Goal: Task Accomplishment & Management: Use online tool/utility

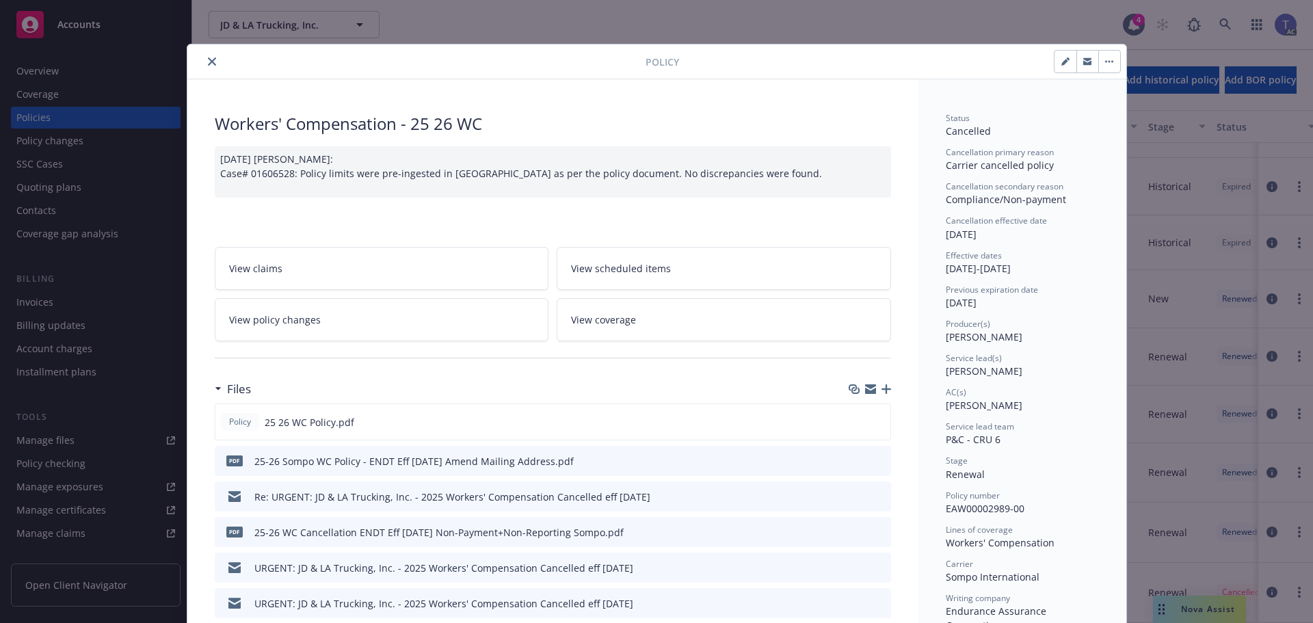
click at [212, 59] on button "close" at bounding box center [212, 61] width 16 height 16
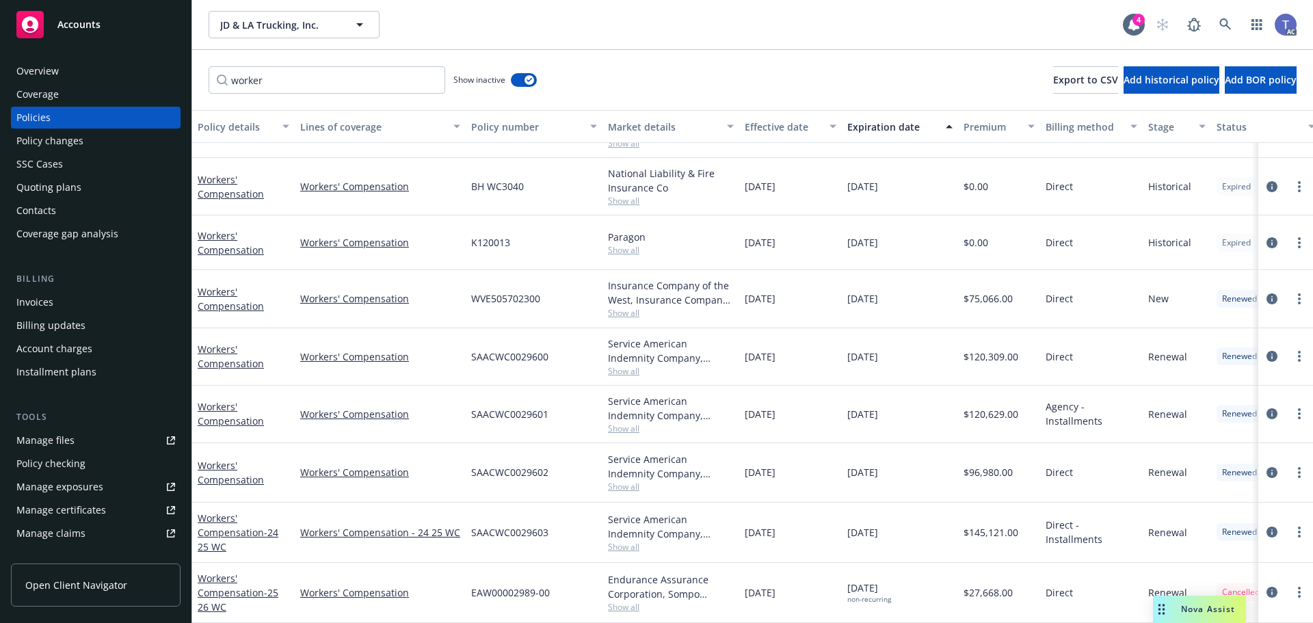
click at [755, 63] on div "worker Show inactive Export to CSV Add historical policy Add BOR policy" at bounding box center [752, 80] width 1121 height 60
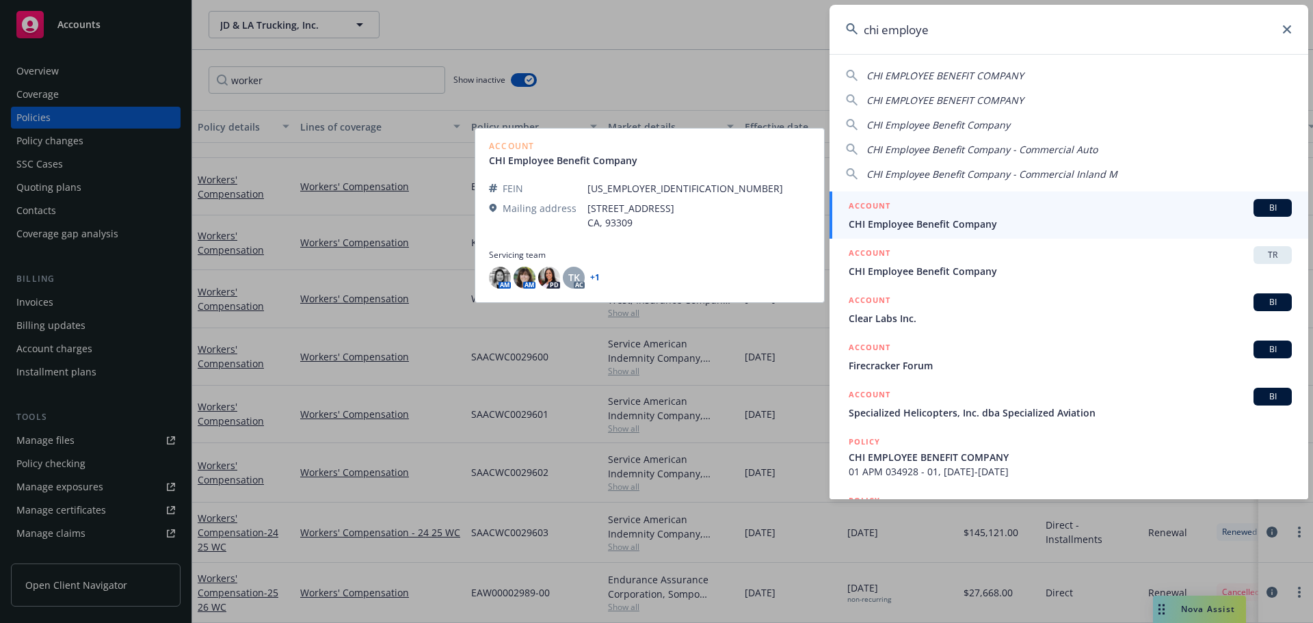
type input "chi employe"
click at [991, 219] on span "CHI Employee Benefit Company" at bounding box center [1069, 224] width 443 height 14
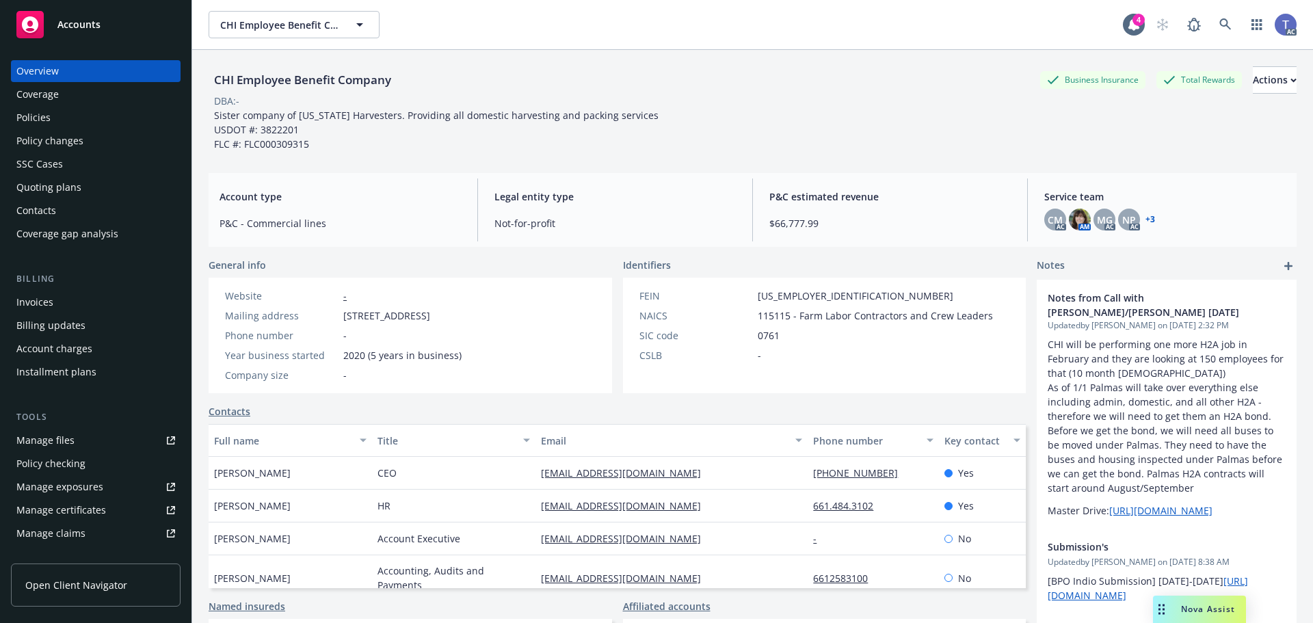
click at [36, 118] on div "Policies" at bounding box center [33, 118] width 34 height 22
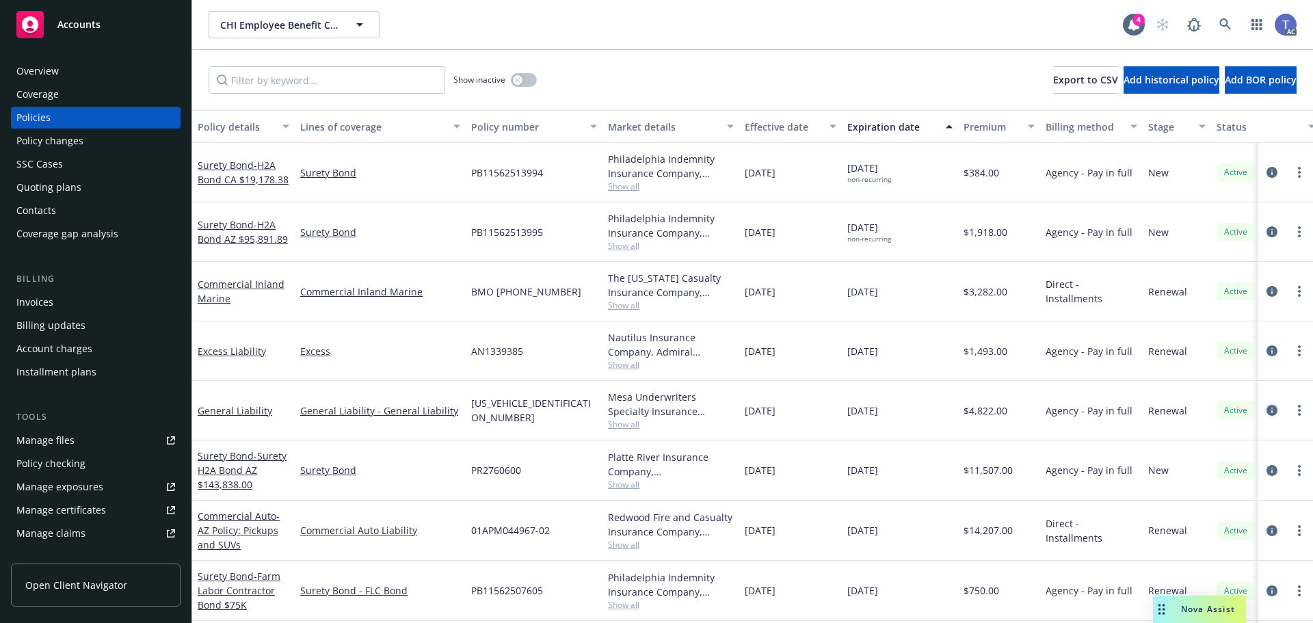
click at [1266, 407] on icon "circleInformation" at bounding box center [1271, 410] width 11 height 11
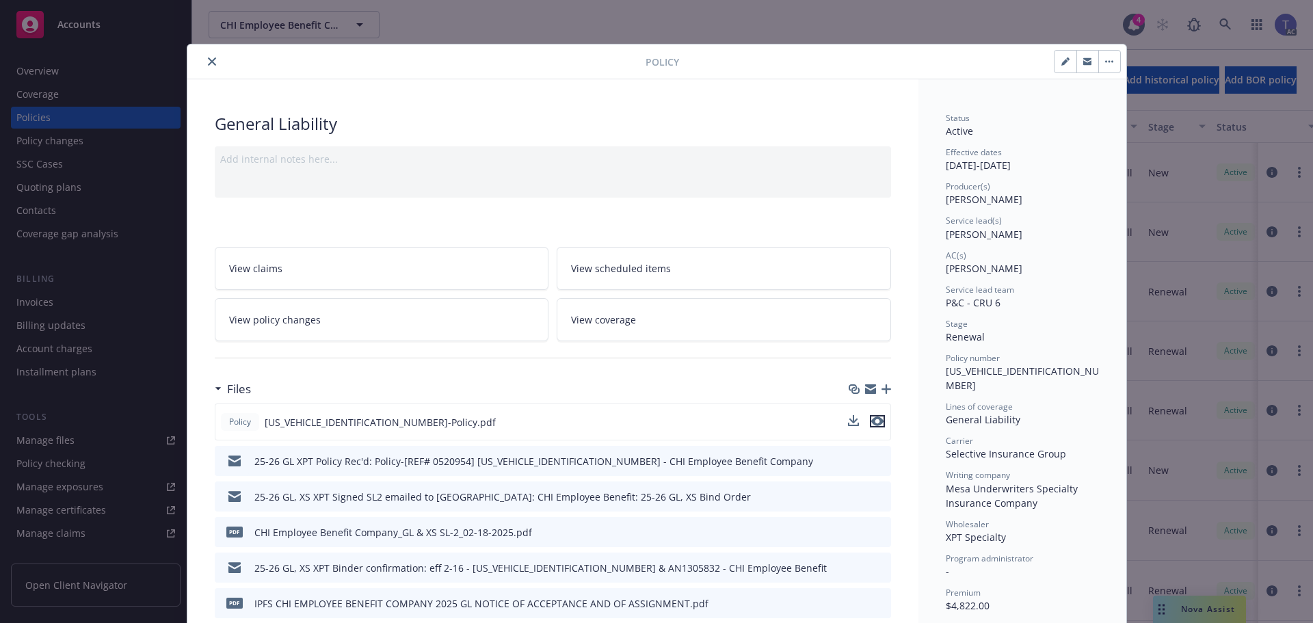
click at [876, 423] on icon "preview file" at bounding box center [877, 421] width 12 height 10
click at [388, 310] on link "View policy changes" at bounding box center [382, 319] width 334 height 43
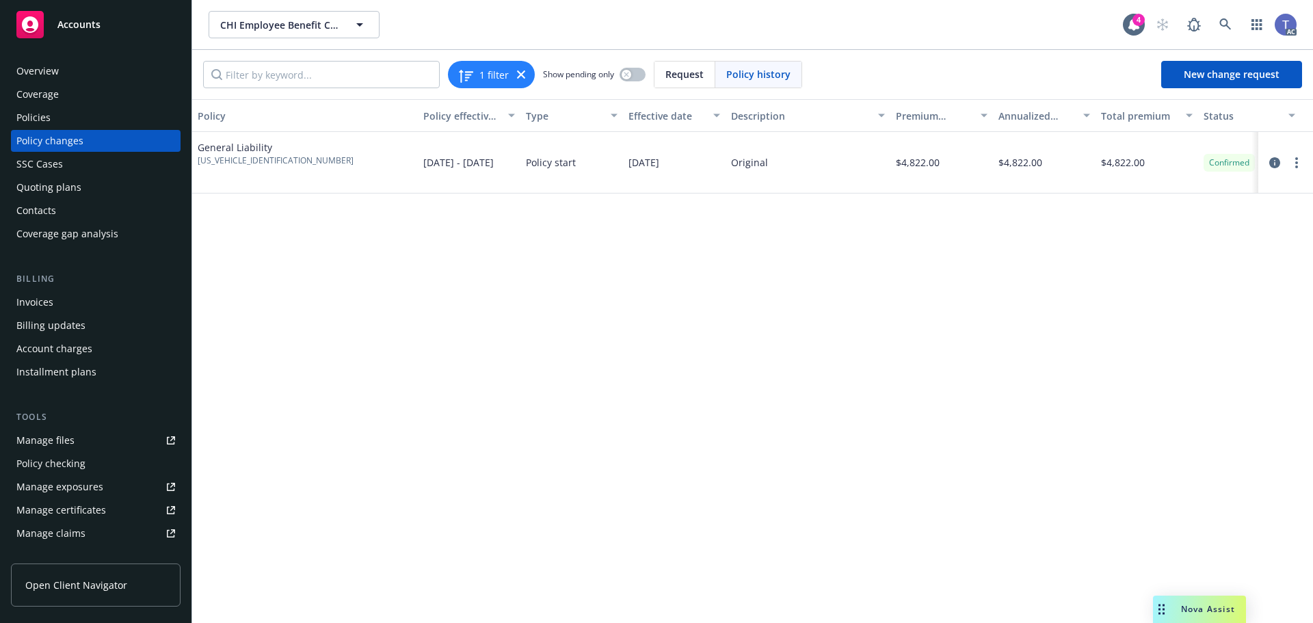
click at [47, 111] on div "Policies" at bounding box center [33, 118] width 34 height 22
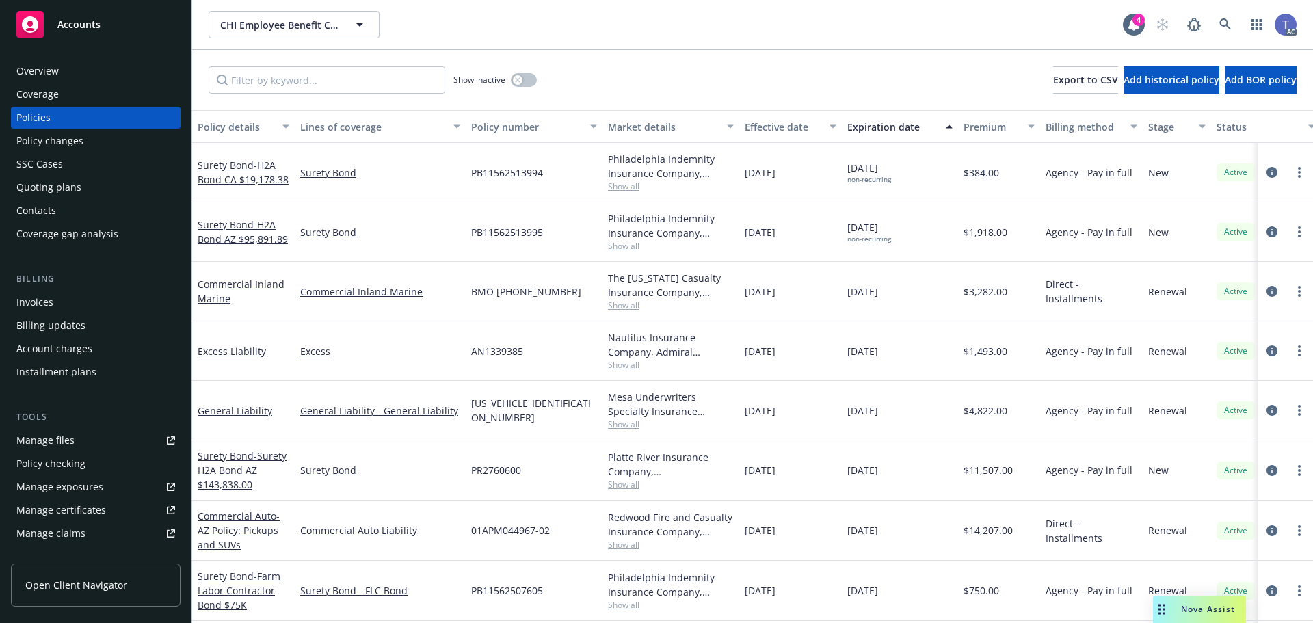
click at [509, 347] on span "AN1339385" at bounding box center [497, 351] width 52 height 14
copy span "AN1339385"
click at [1266, 350] on icon "circleInformation" at bounding box center [1271, 350] width 11 height 11
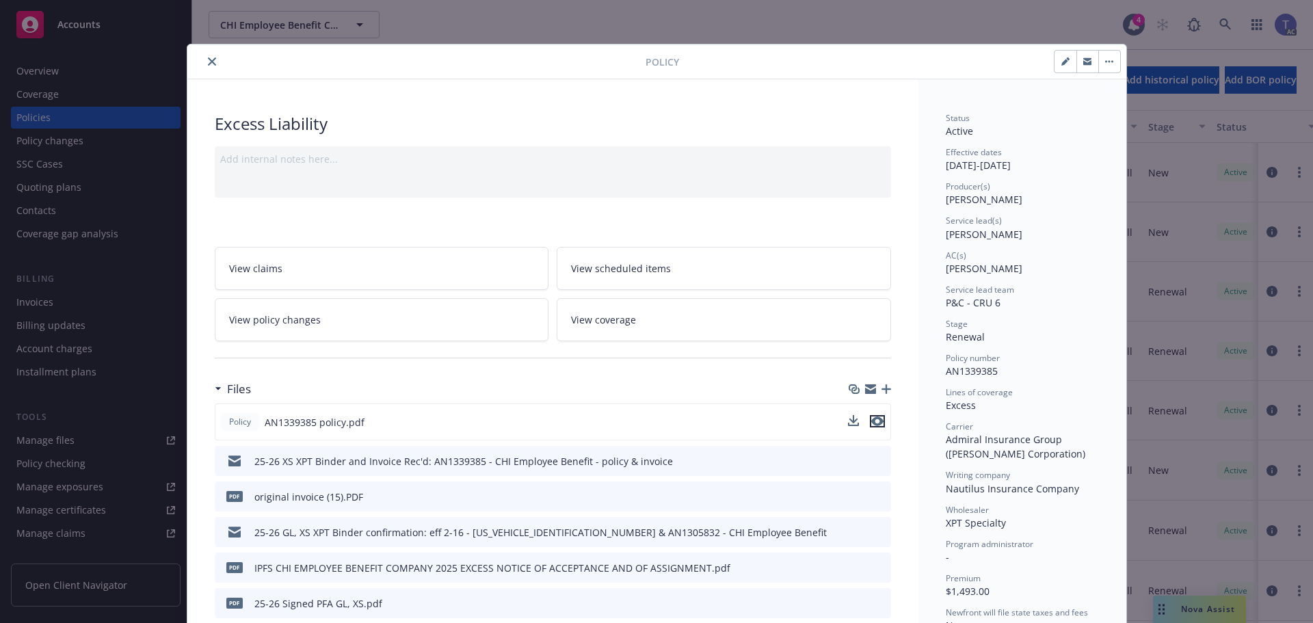
click at [872, 420] on icon "preview file" at bounding box center [877, 421] width 12 height 10
click at [353, 324] on link "View policy changes" at bounding box center [382, 319] width 334 height 43
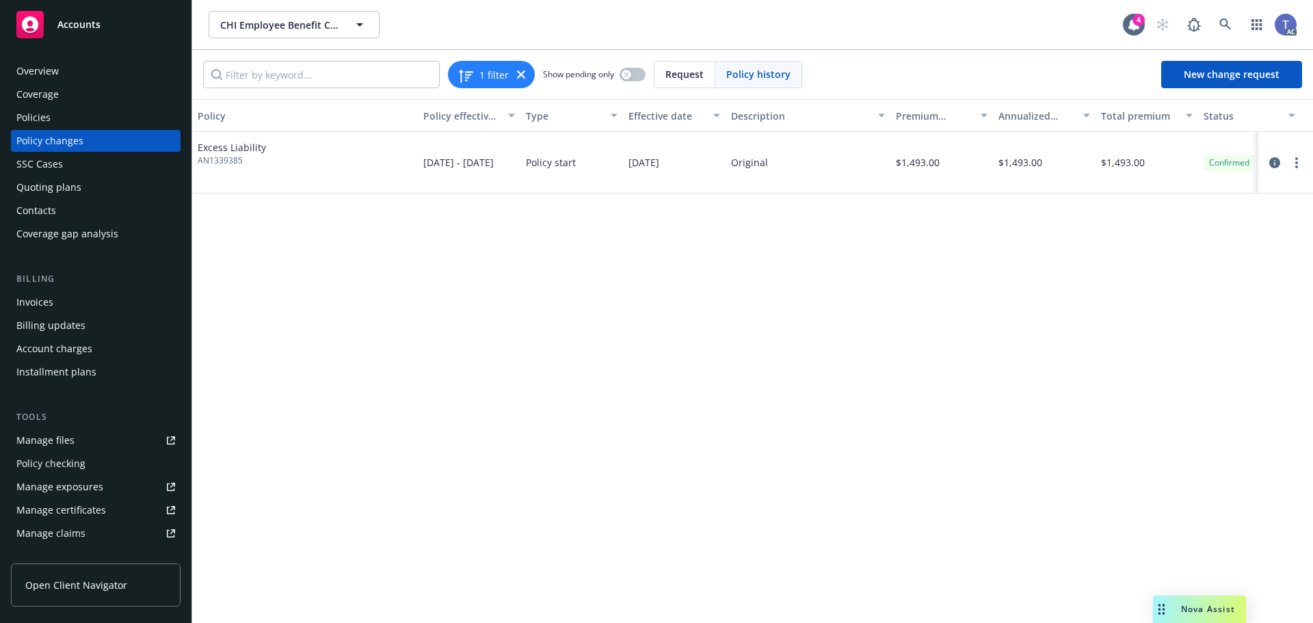
click at [42, 126] on div "Policies" at bounding box center [33, 118] width 34 height 22
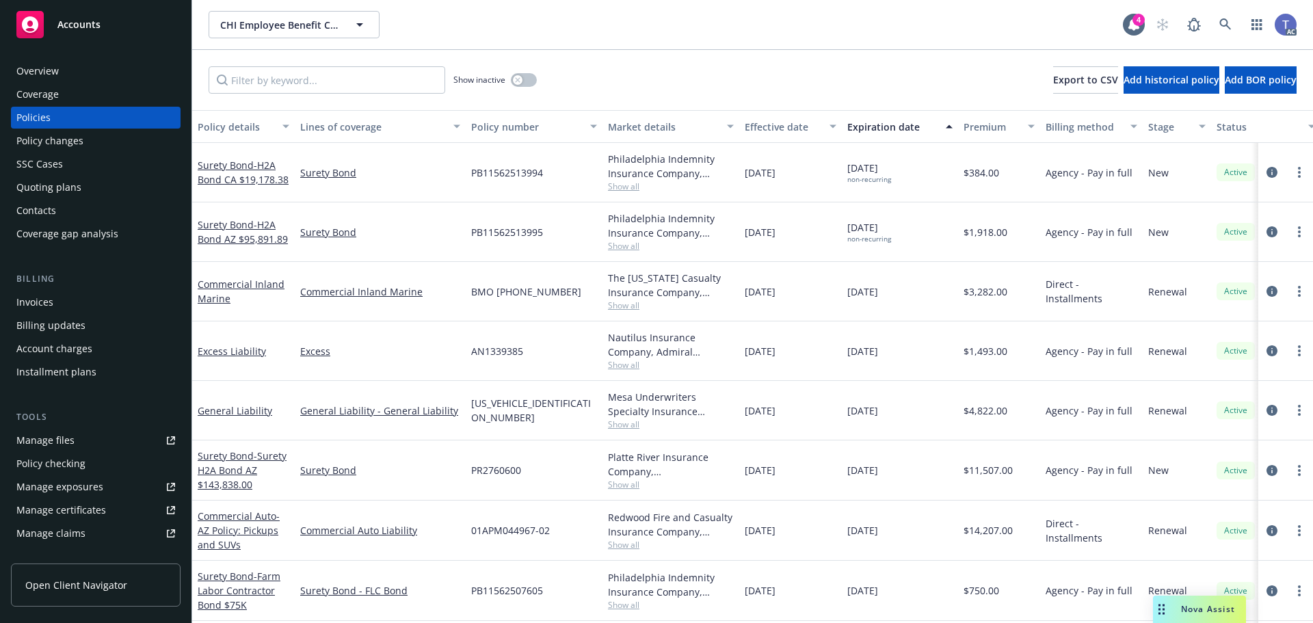
click at [987, 340] on div "Surety Bond - H2A Bond CA $19,178.38 Surety Bond PB11562513994 [GEOGRAPHIC_DATA…" at bounding box center [852, 498] width 1320 height 711
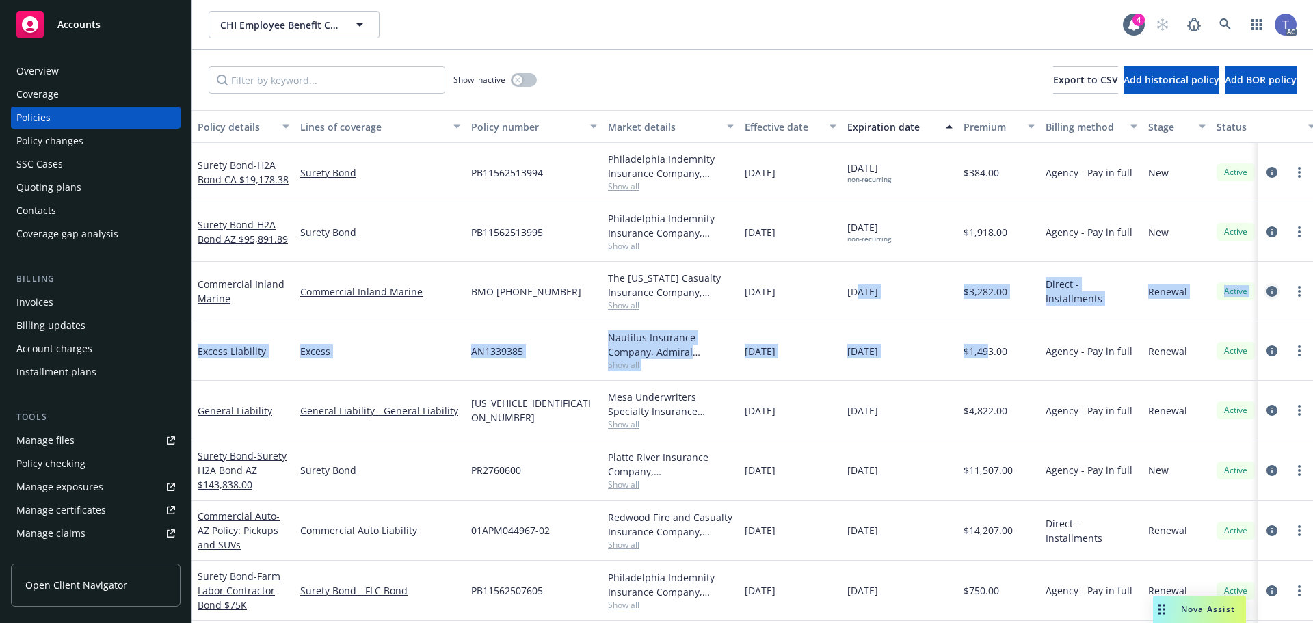
click at [1266, 291] on icon "circleInformation" at bounding box center [1271, 291] width 11 height 11
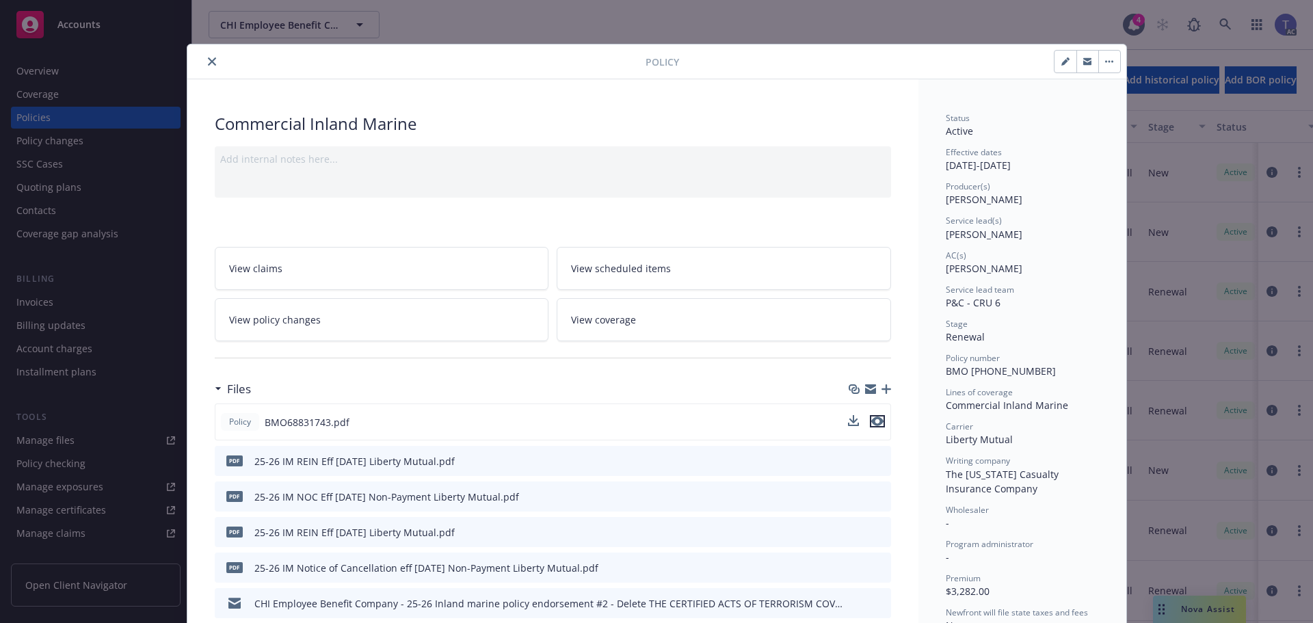
click at [872, 418] on icon "preview file" at bounding box center [877, 421] width 12 height 10
click at [321, 321] on link "View policy changes" at bounding box center [382, 319] width 334 height 43
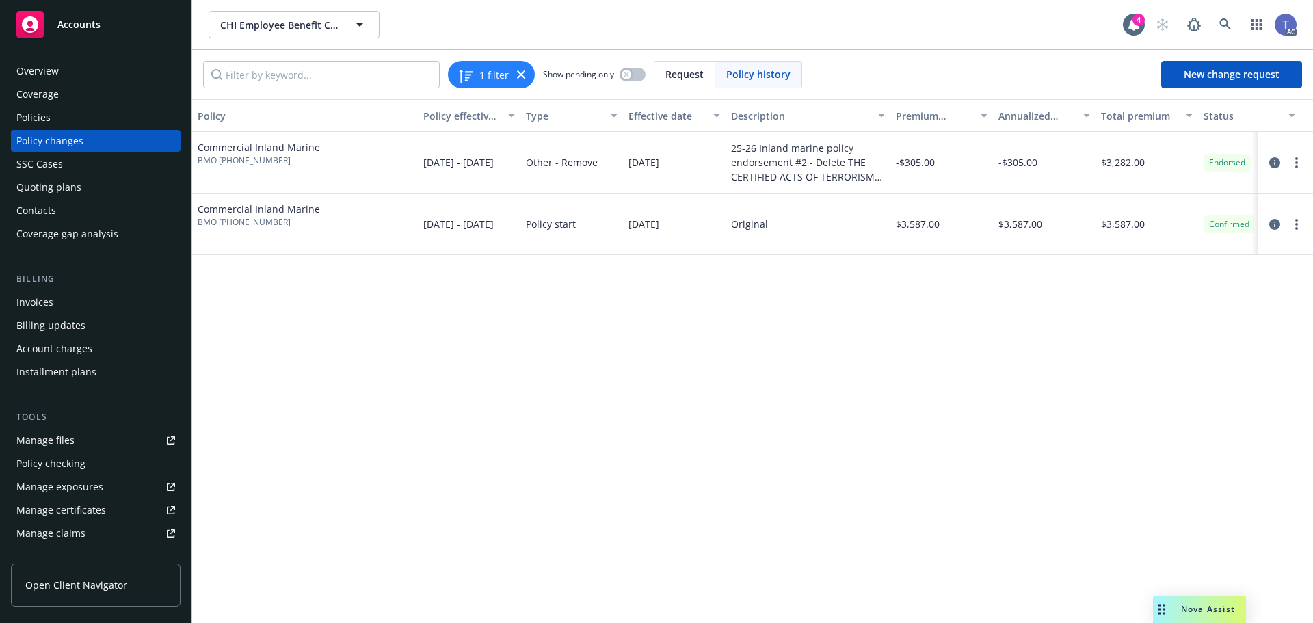
drag, startPoint x: 60, startPoint y: 74, endPoint x: 73, endPoint y: 69, distance: 13.8
click at [60, 73] on div "Overview" at bounding box center [95, 71] width 159 height 22
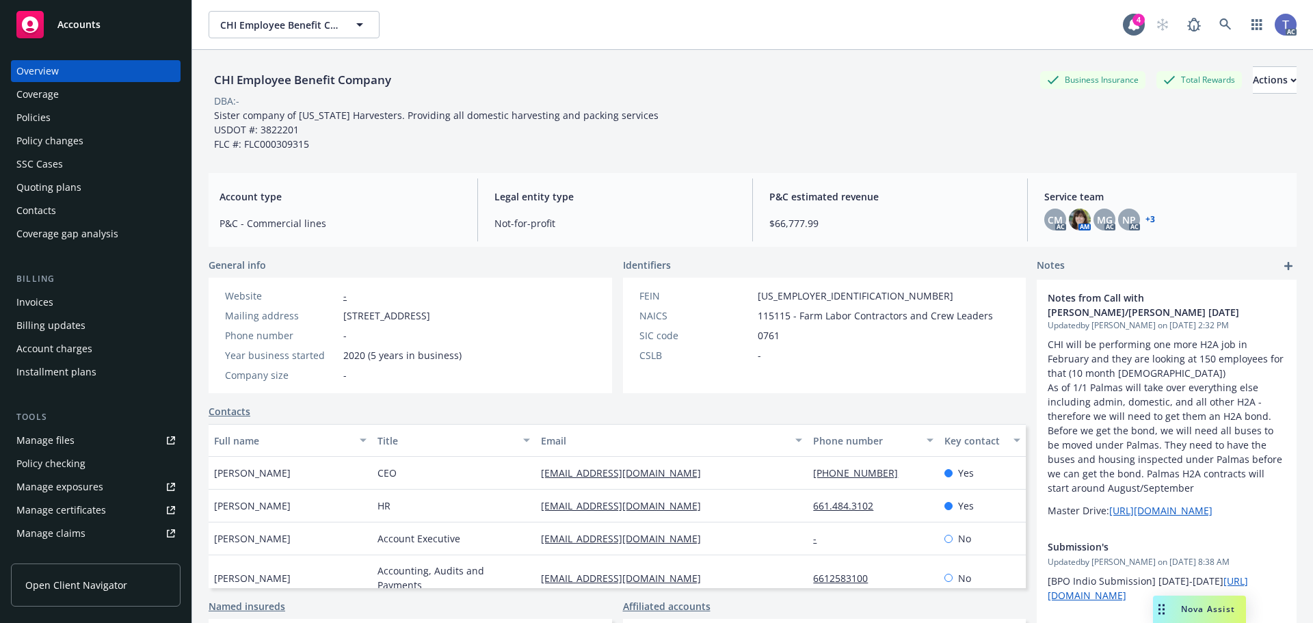
drag, startPoint x: 67, startPoint y: 139, endPoint x: 70, endPoint y: 131, distance: 8.3
click at [68, 137] on div "Policy changes" at bounding box center [49, 141] width 67 height 22
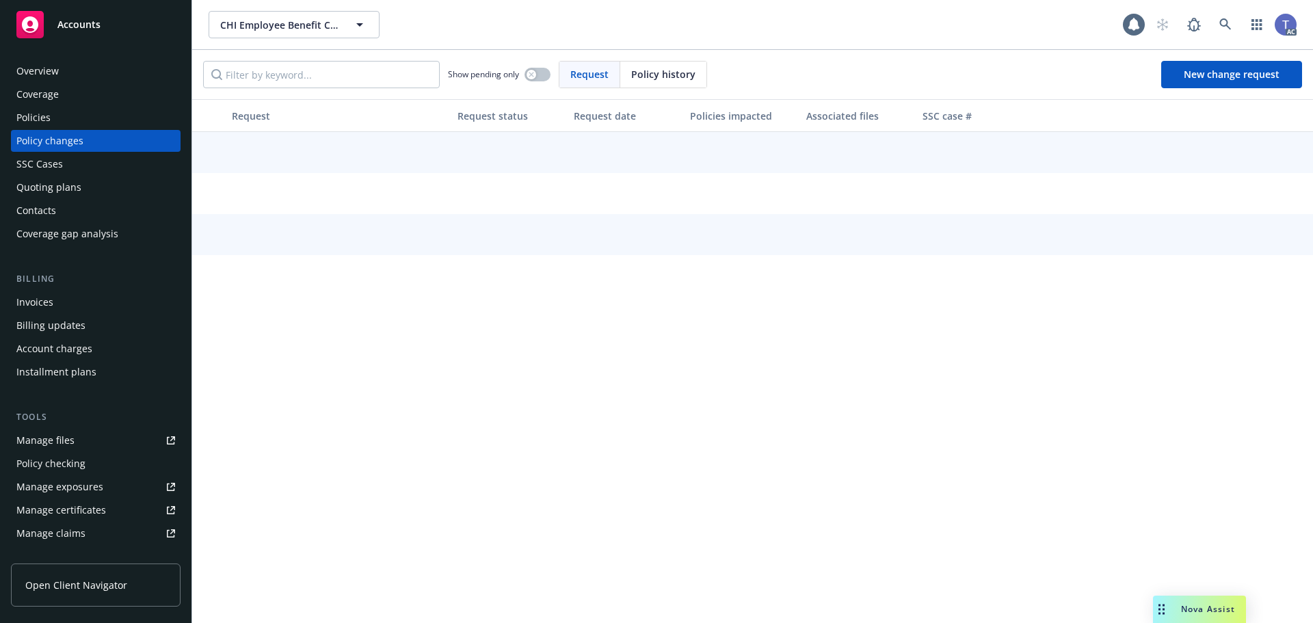
click at [71, 123] on div "Policies" at bounding box center [95, 118] width 159 height 22
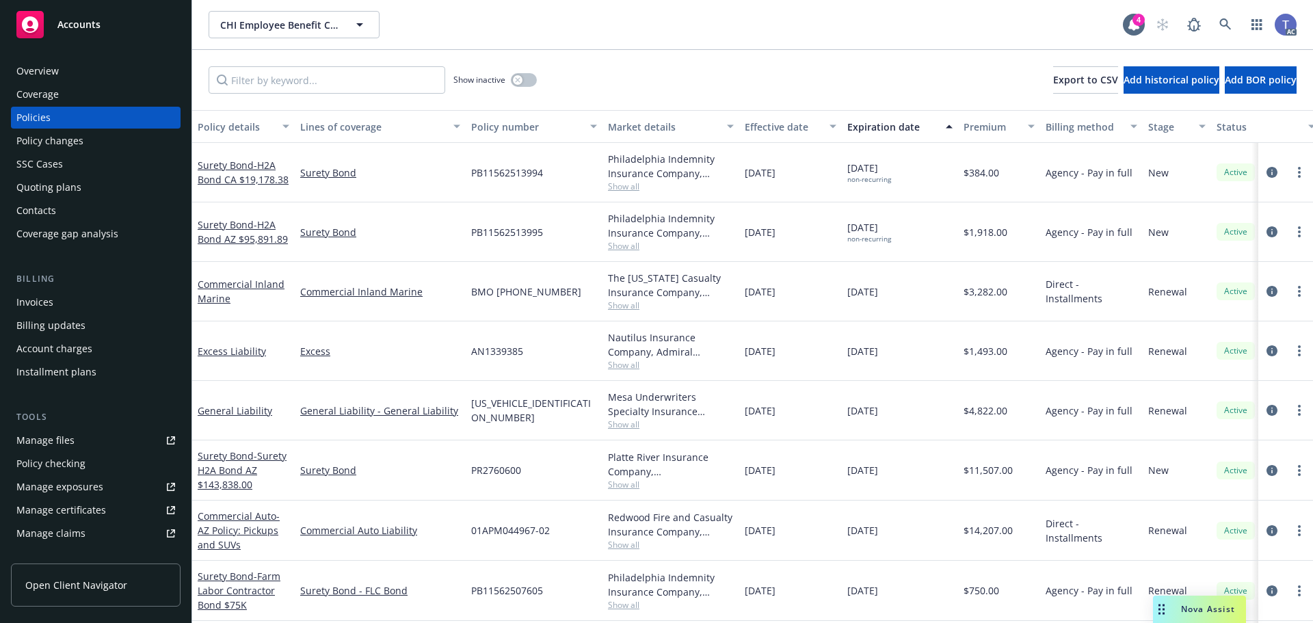
click at [549, 13] on div "CHI Employee Benefit Company CHI Employee Benefit Company" at bounding box center [666, 24] width 914 height 27
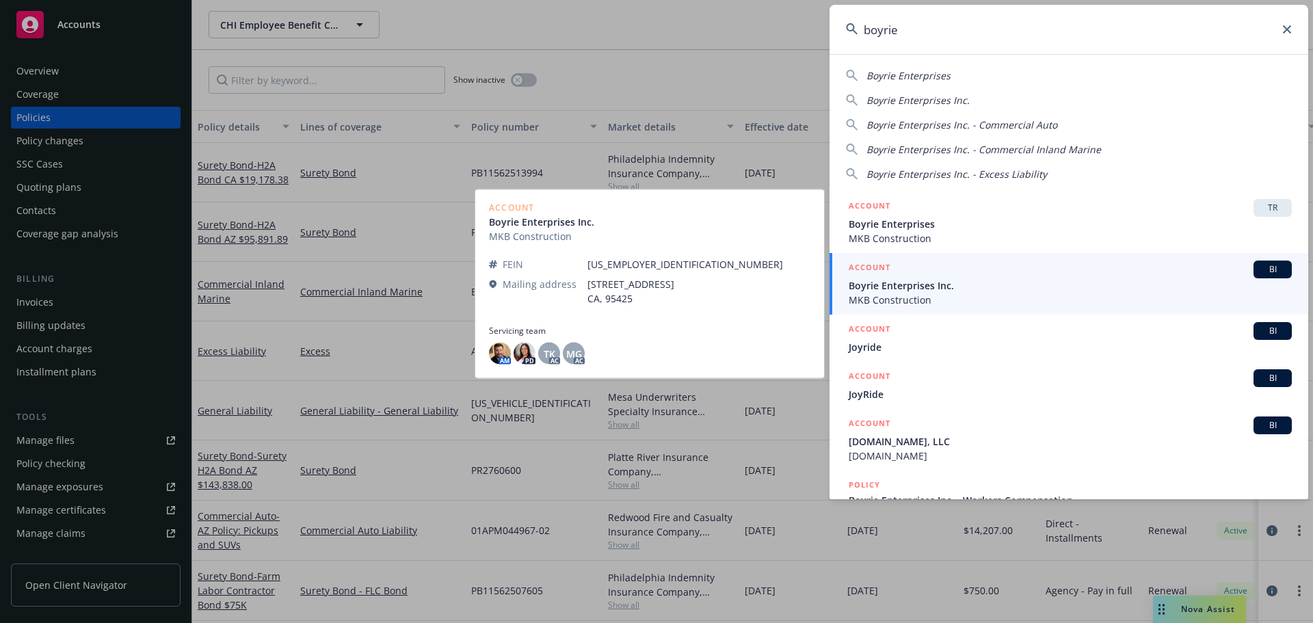
type input "boyrie"
click at [914, 289] on span "Boyrie Enterprises Inc." at bounding box center [1069, 285] width 443 height 14
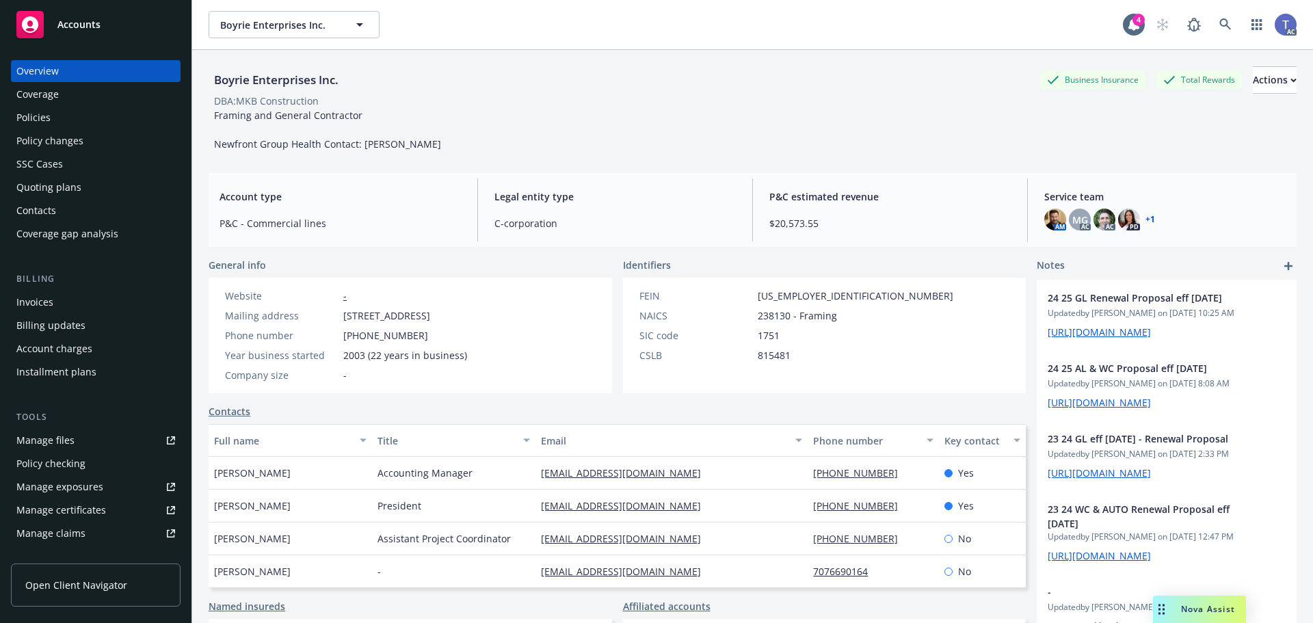
click at [28, 109] on div "Policies" at bounding box center [33, 118] width 34 height 22
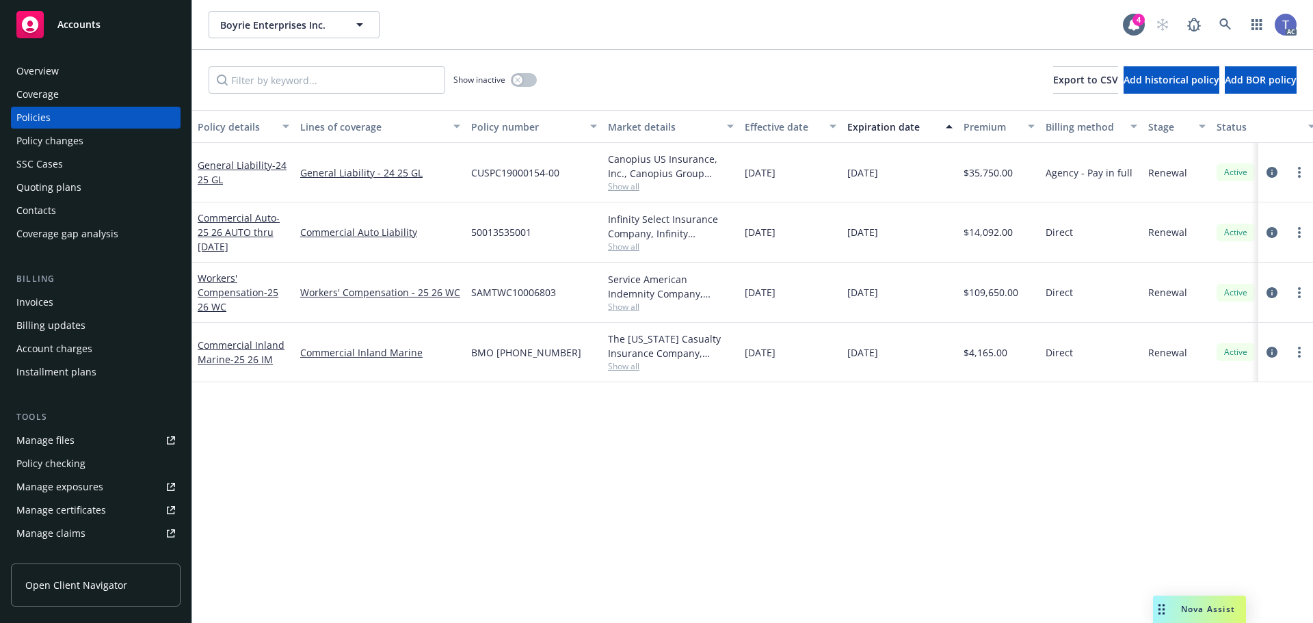
click at [501, 233] on span "50013535001" at bounding box center [501, 232] width 60 height 14
copy span "50013535001"
click at [95, 188] on div "Quoting plans" at bounding box center [95, 187] width 159 height 22
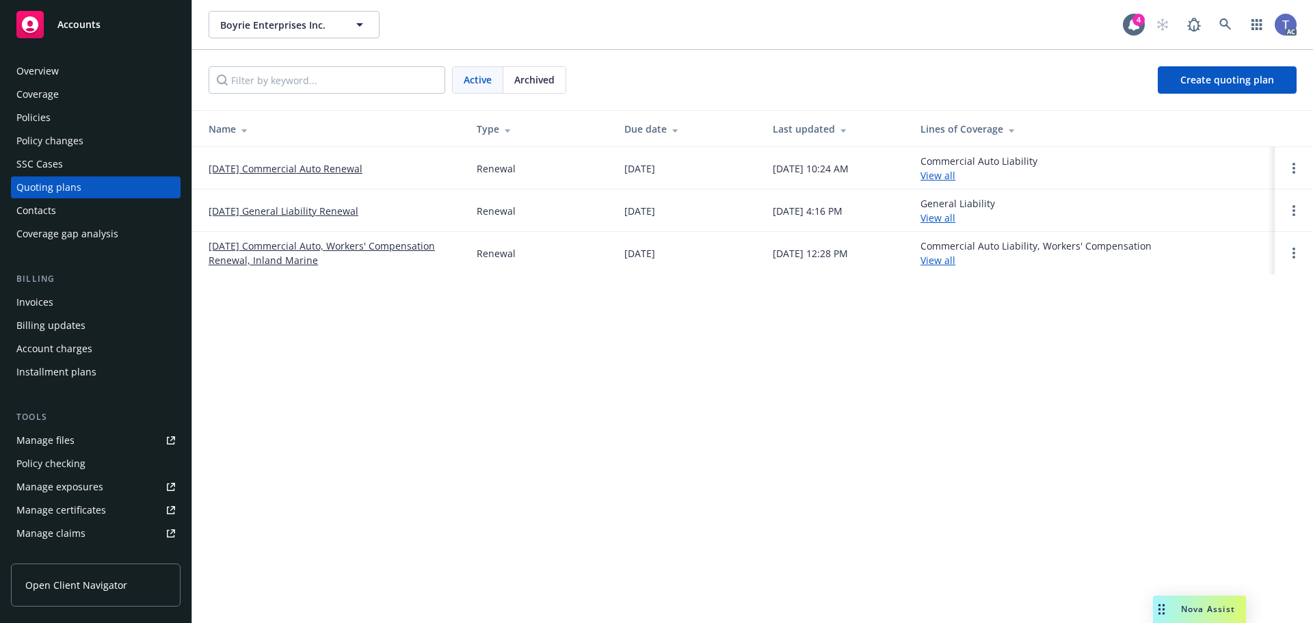
click at [279, 171] on link "[DATE] Commercial Auto Renewal" at bounding box center [286, 168] width 154 height 14
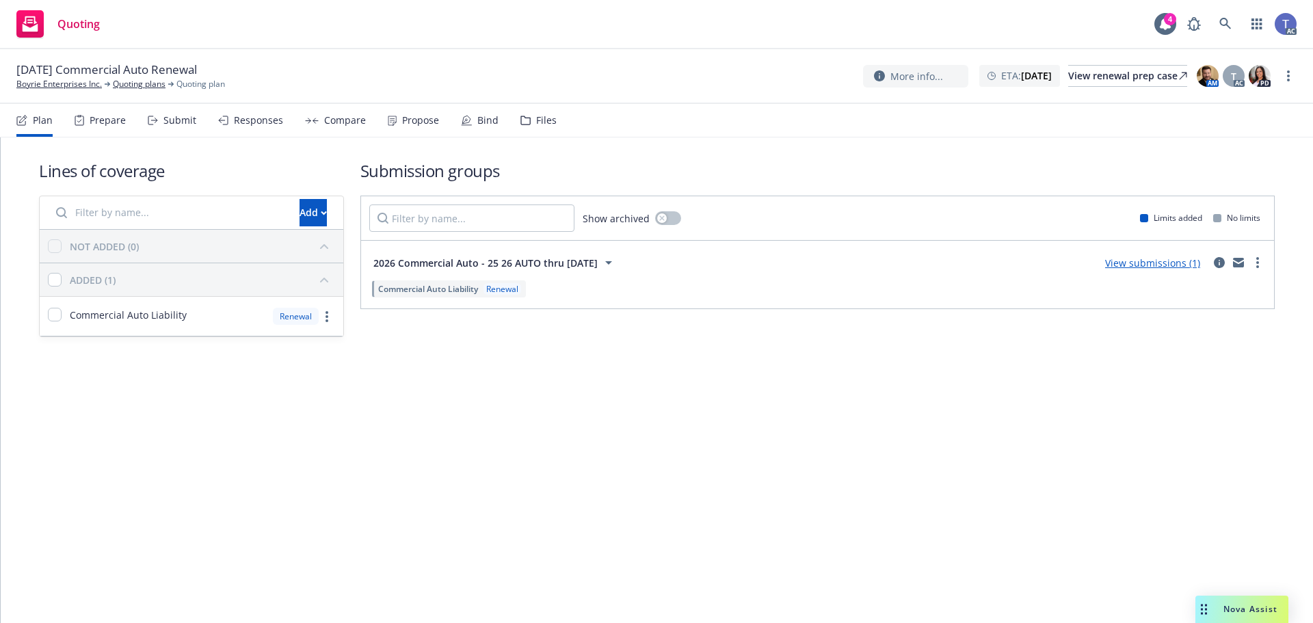
click at [546, 119] on div "Files" at bounding box center [546, 120] width 21 height 11
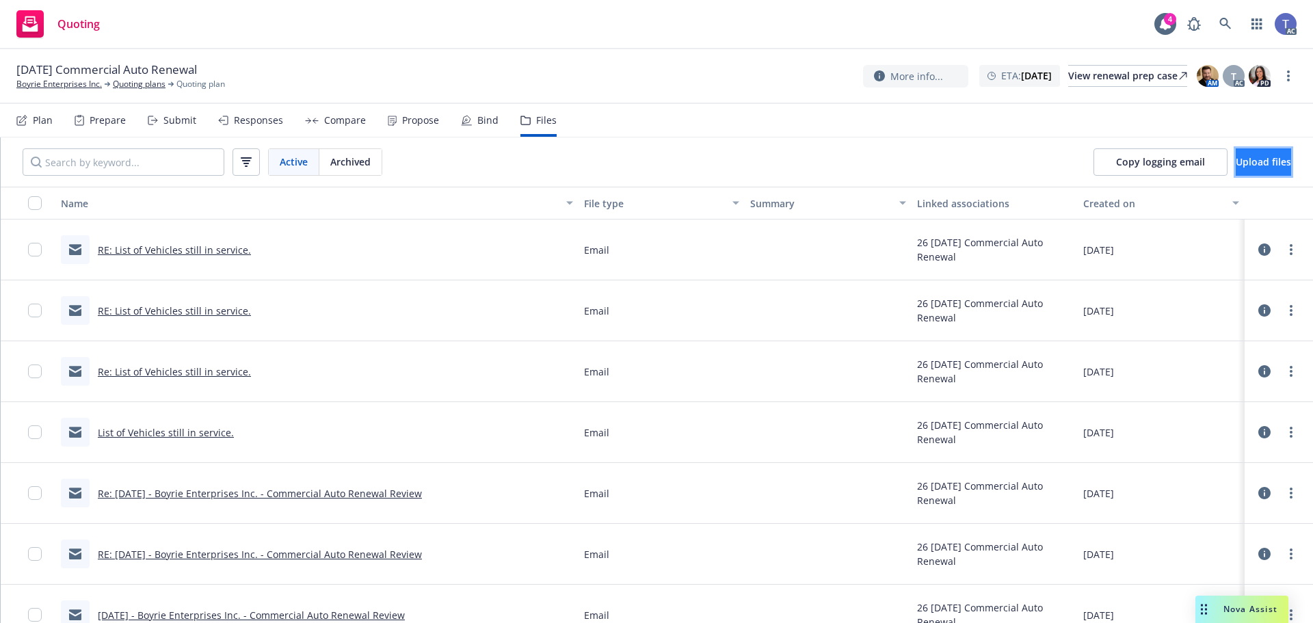
click at [1235, 161] on span "Upload files" at bounding box center [1262, 161] width 55 height 13
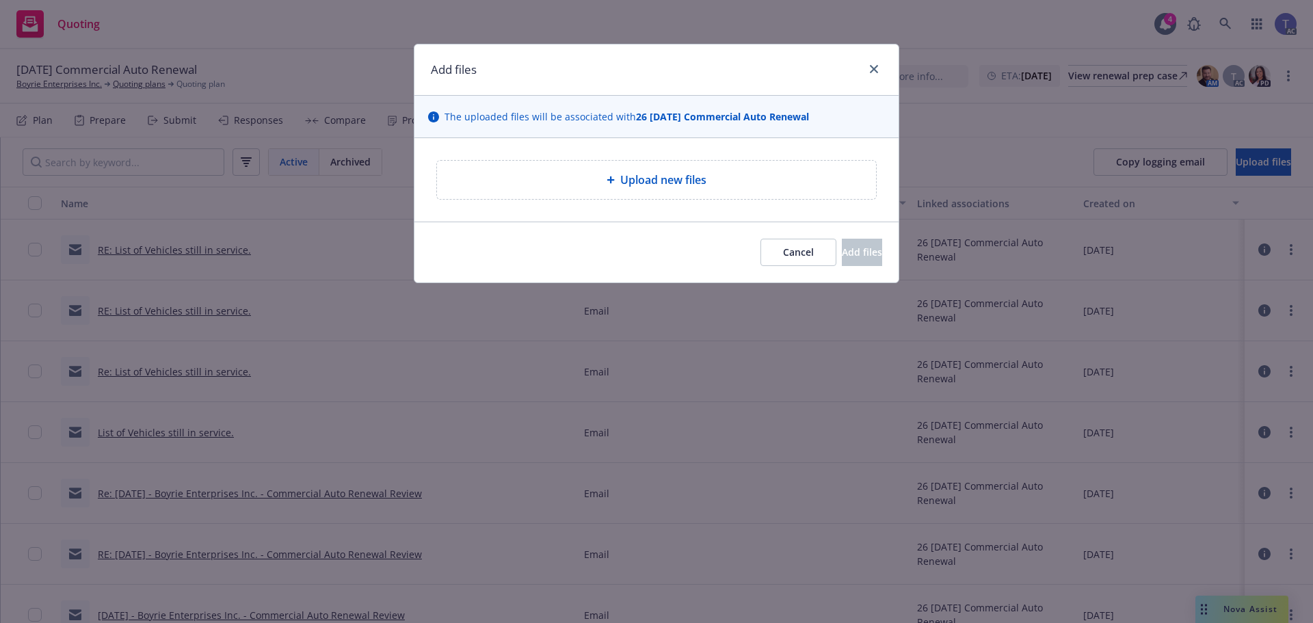
click at [662, 189] on div "Upload new files" at bounding box center [656, 180] width 439 height 38
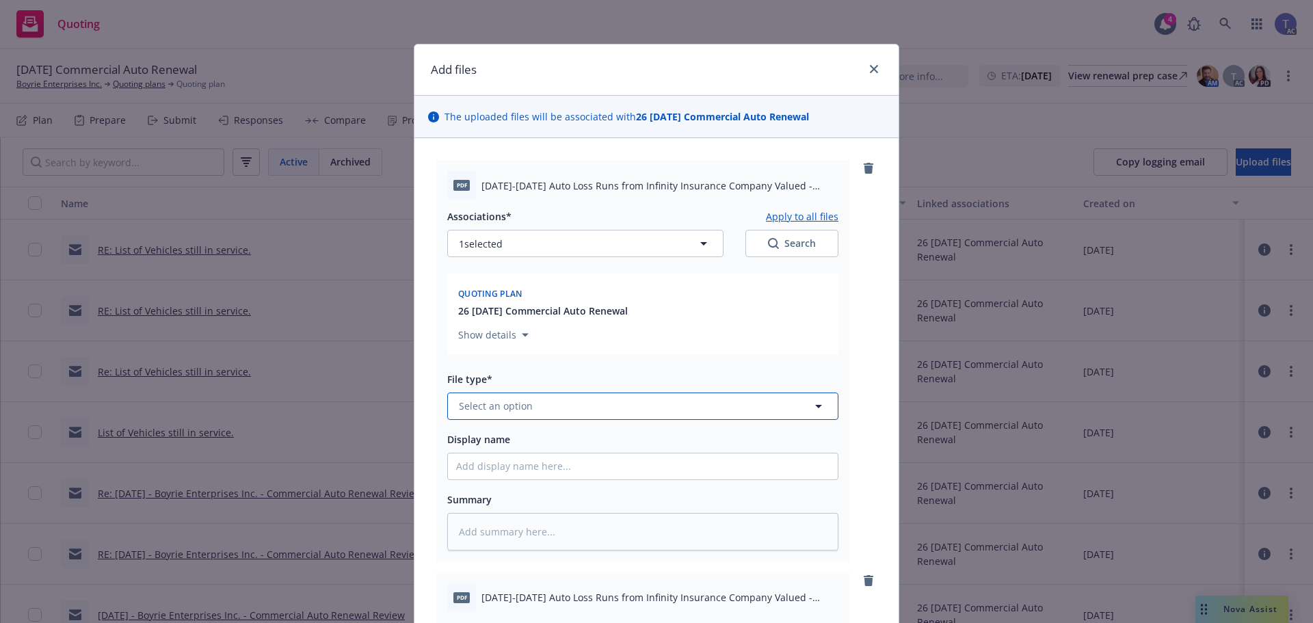
click at [576, 405] on button "Select an option" at bounding box center [642, 405] width 391 height 27
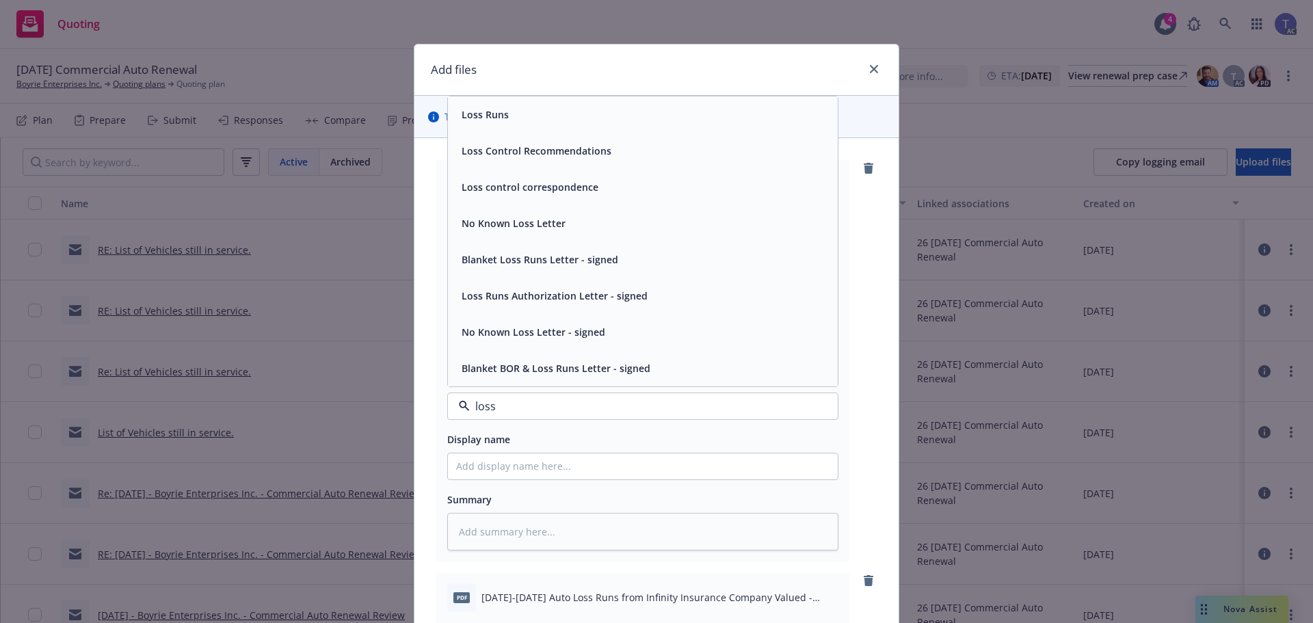
type input "loss r"
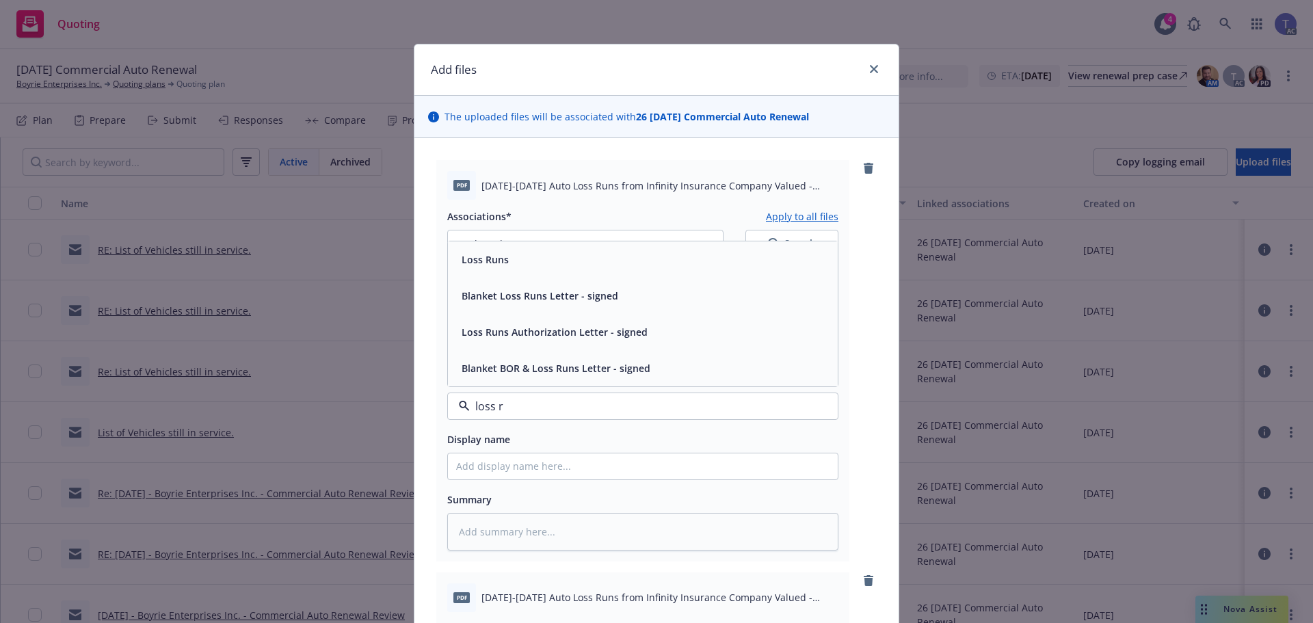
click at [546, 258] on div "Loss Runs" at bounding box center [642, 260] width 373 height 20
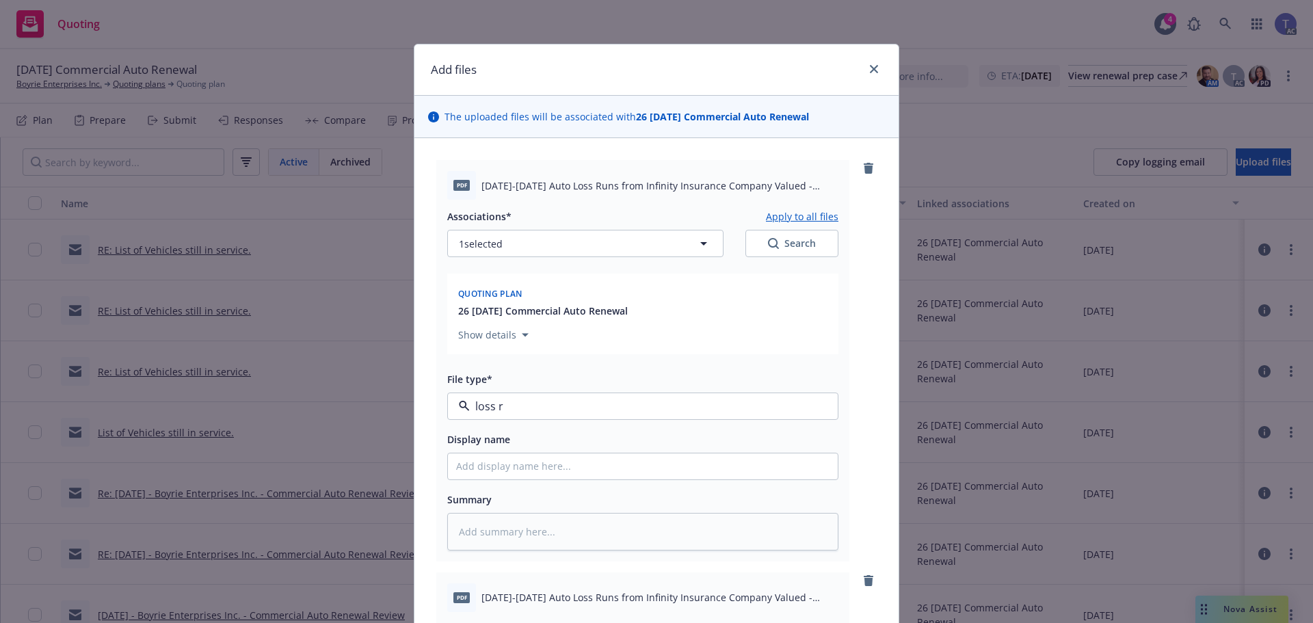
type textarea "x"
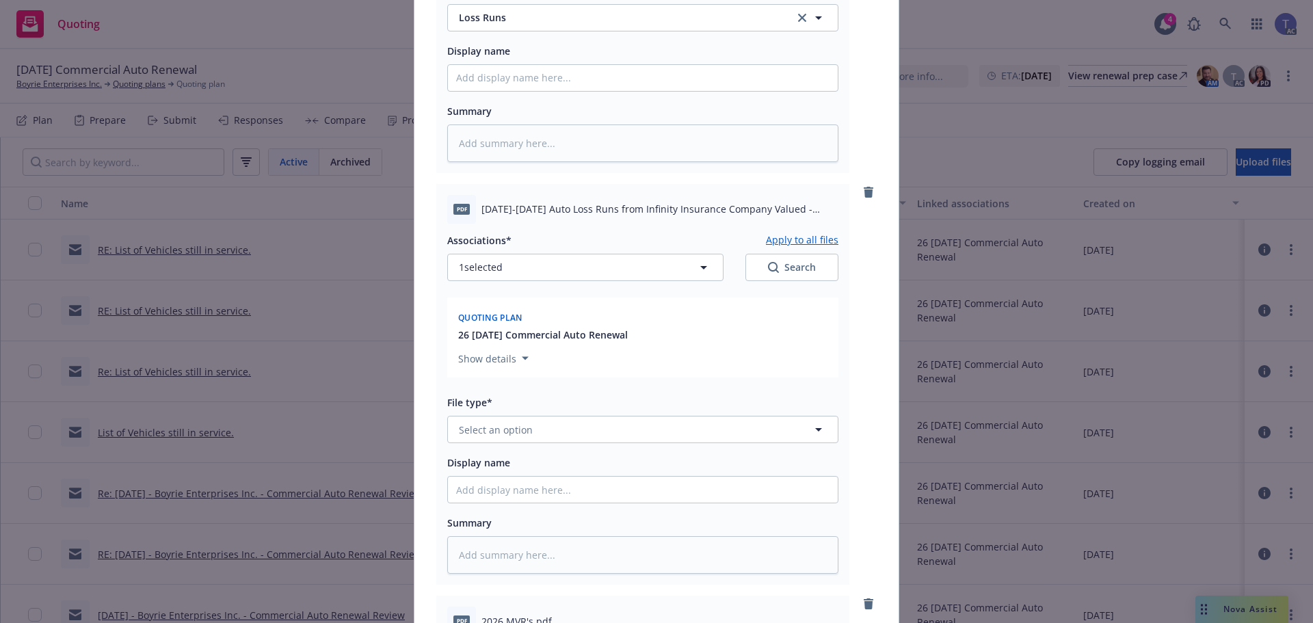
scroll to position [410, 0]
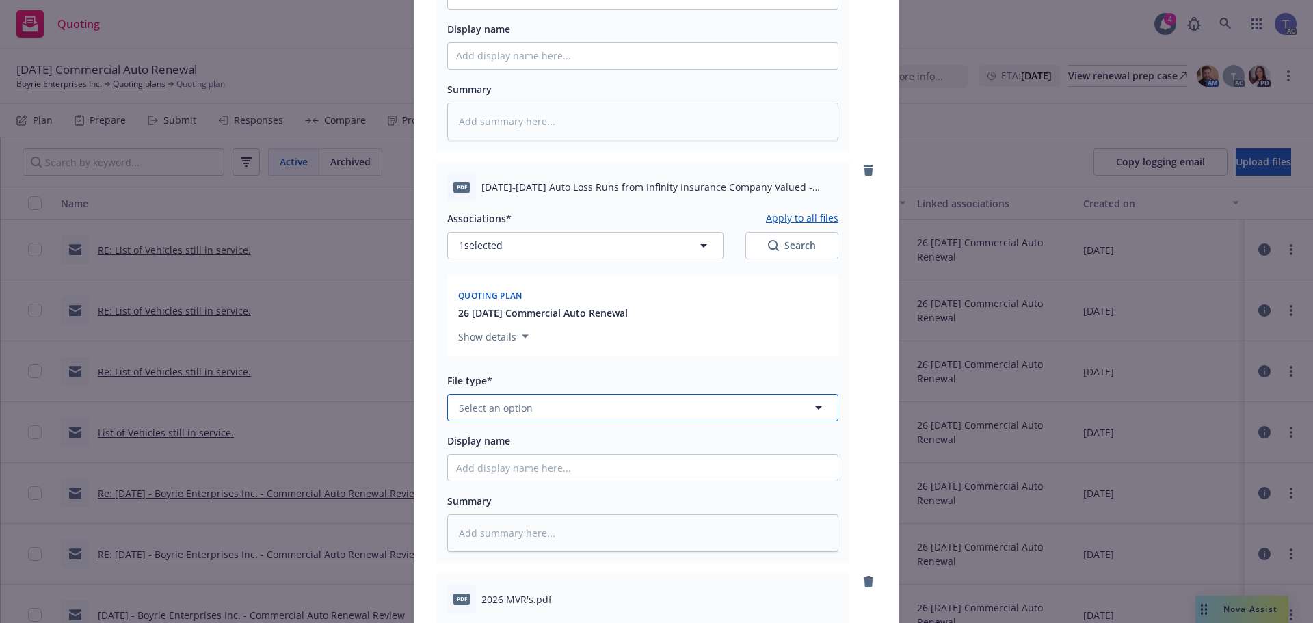
click at [605, 403] on button "Select an option" at bounding box center [642, 407] width 391 height 27
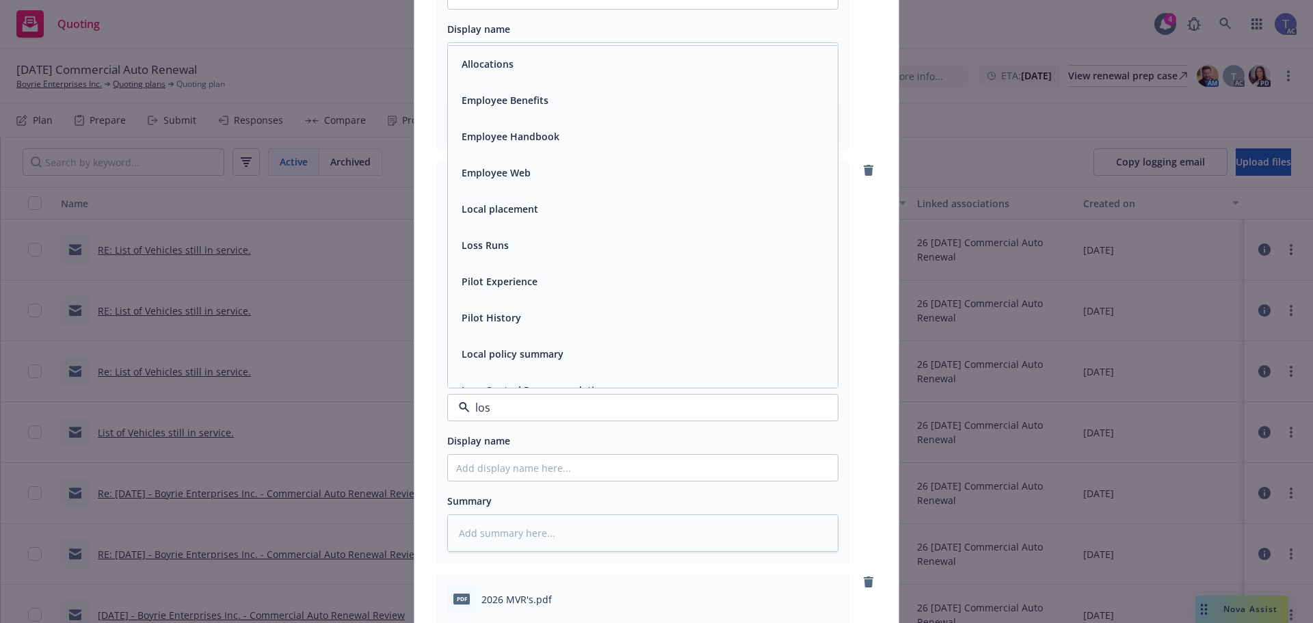
type input "los s"
type textarea "x"
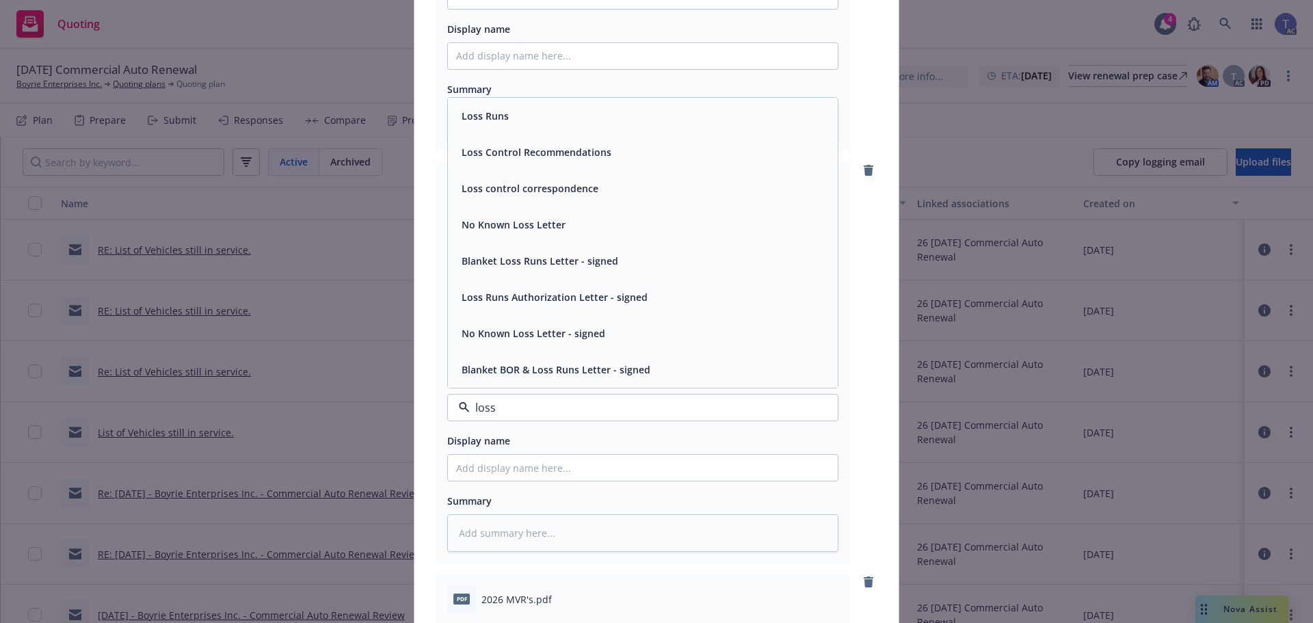
type input "loss r"
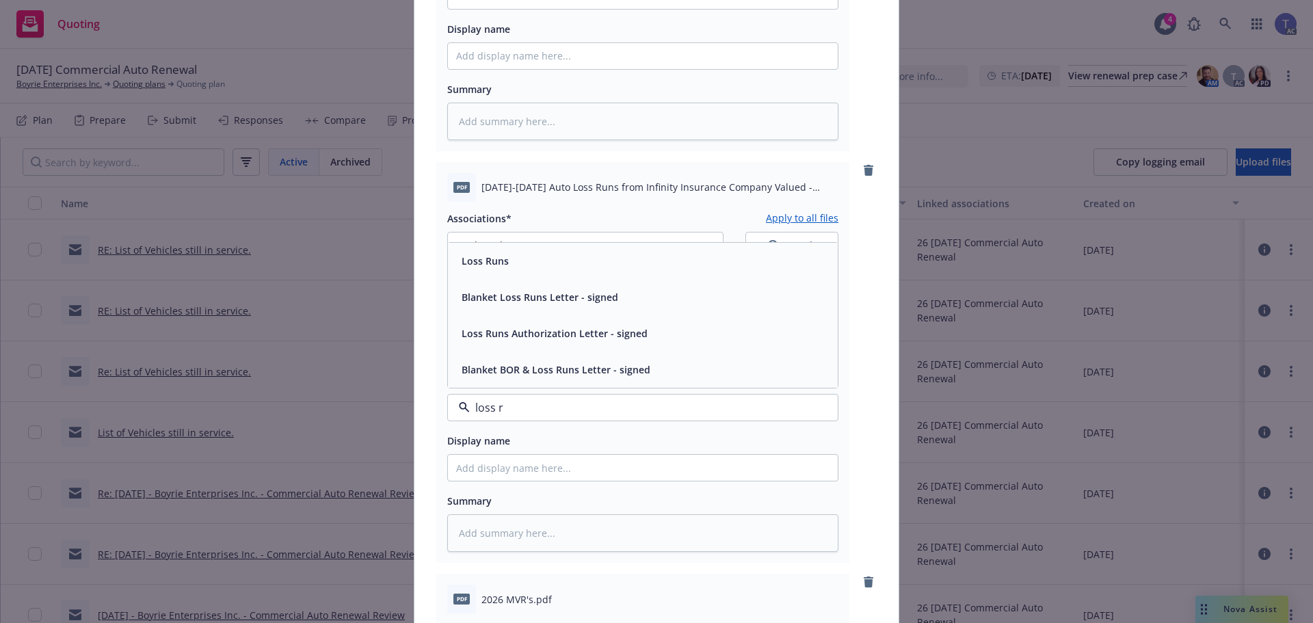
click at [499, 263] on span "Loss Runs" at bounding box center [484, 261] width 47 height 14
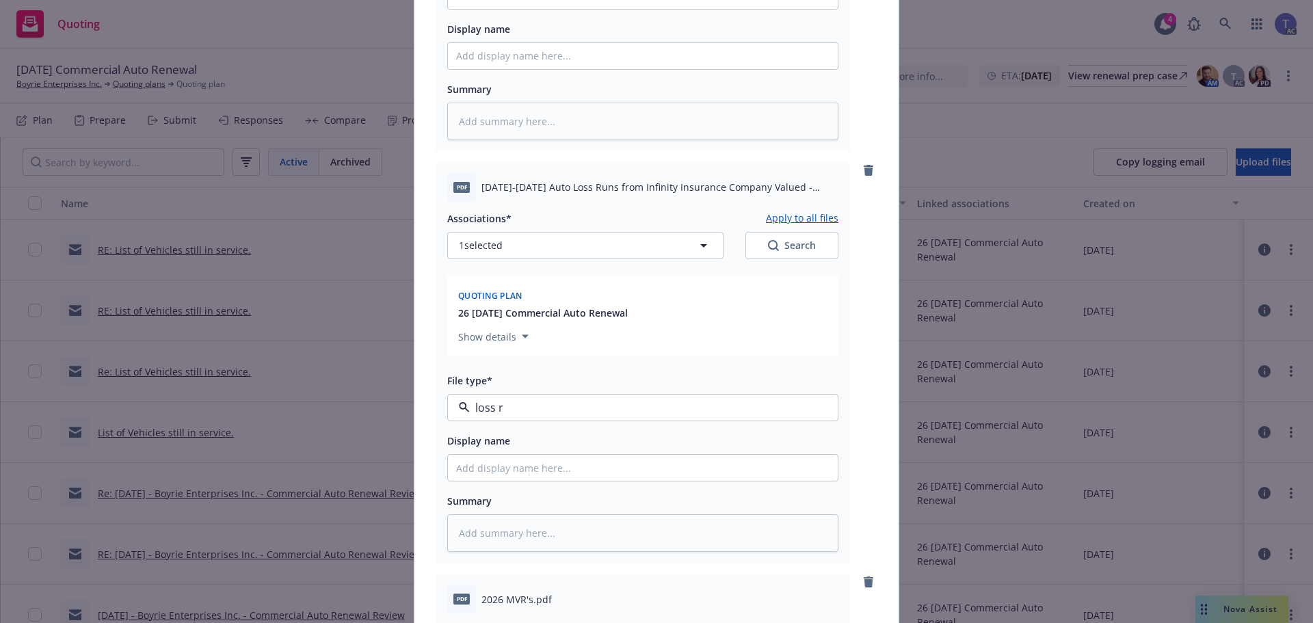
type textarea "x"
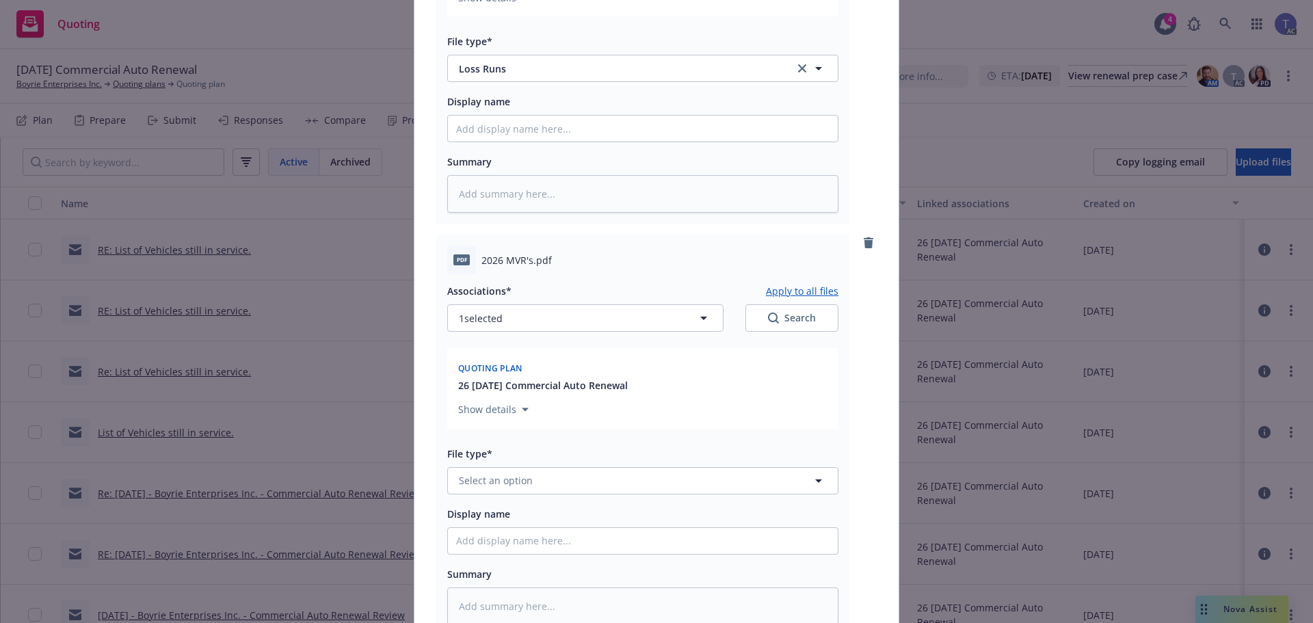
scroll to position [820, 0]
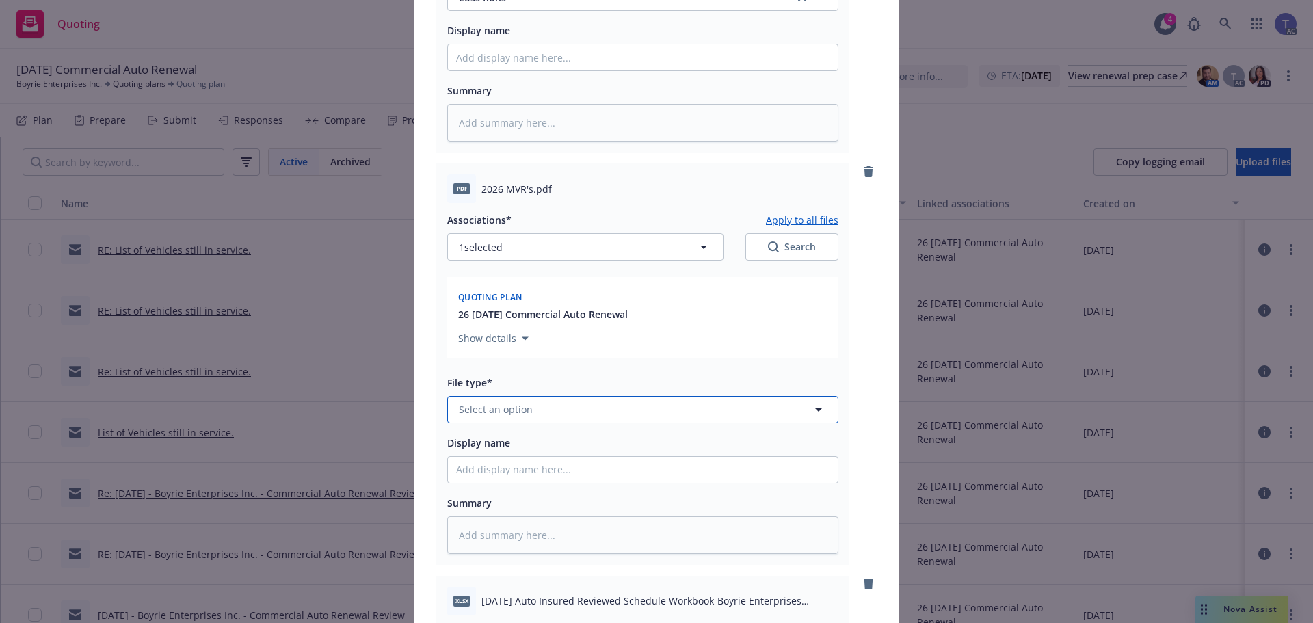
click at [595, 401] on button "Select an option" at bounding box center [642, 409] width 391 height 27
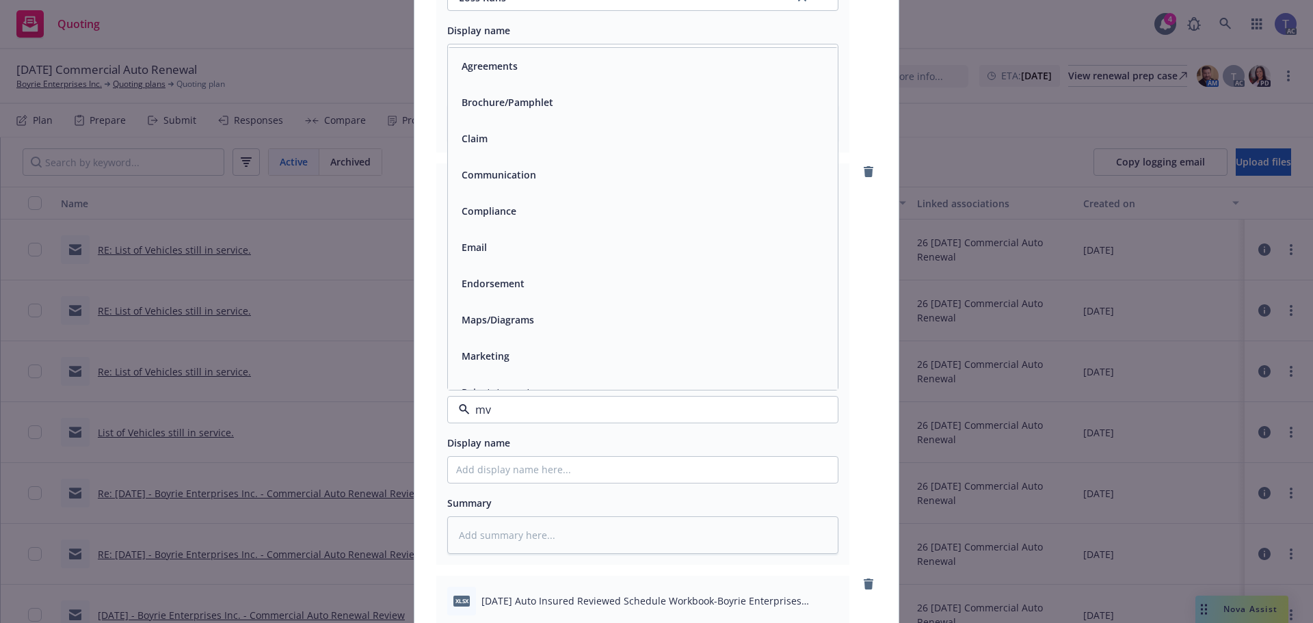
type input "mvr"
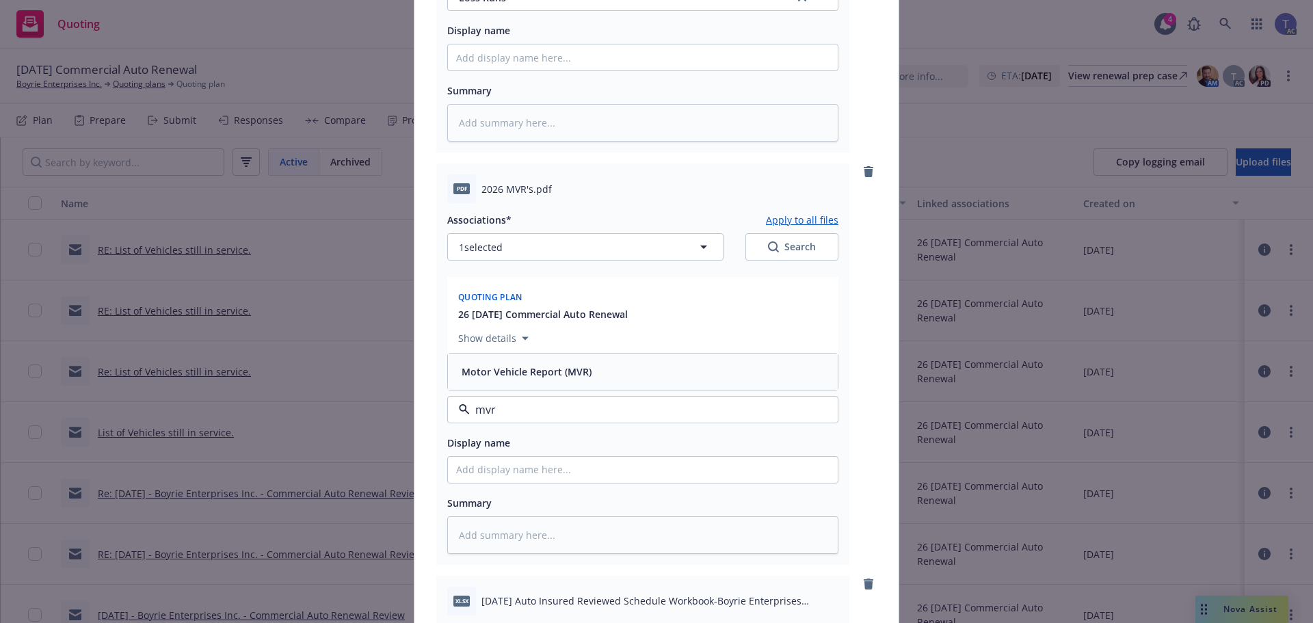
click at [601, 373] on div "Motor Vehicle Report (MVR)" at bounding box center [642, 372] width 373 height 20
type textarea "x"
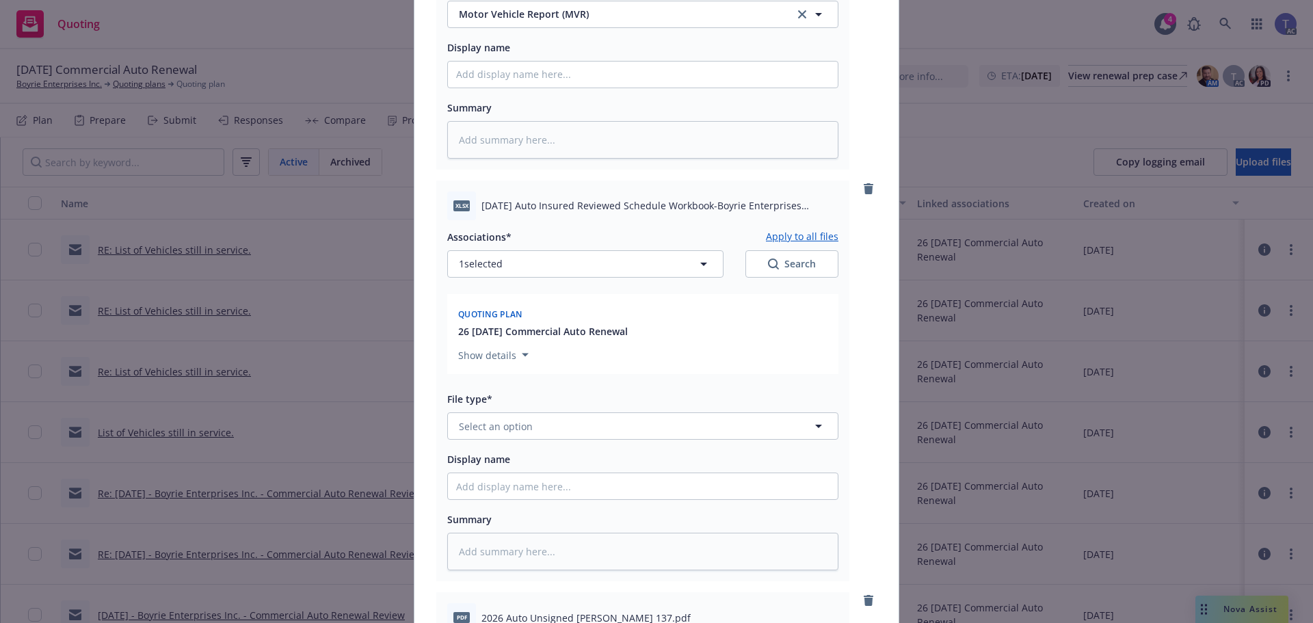
scroll to position [1231, 0]
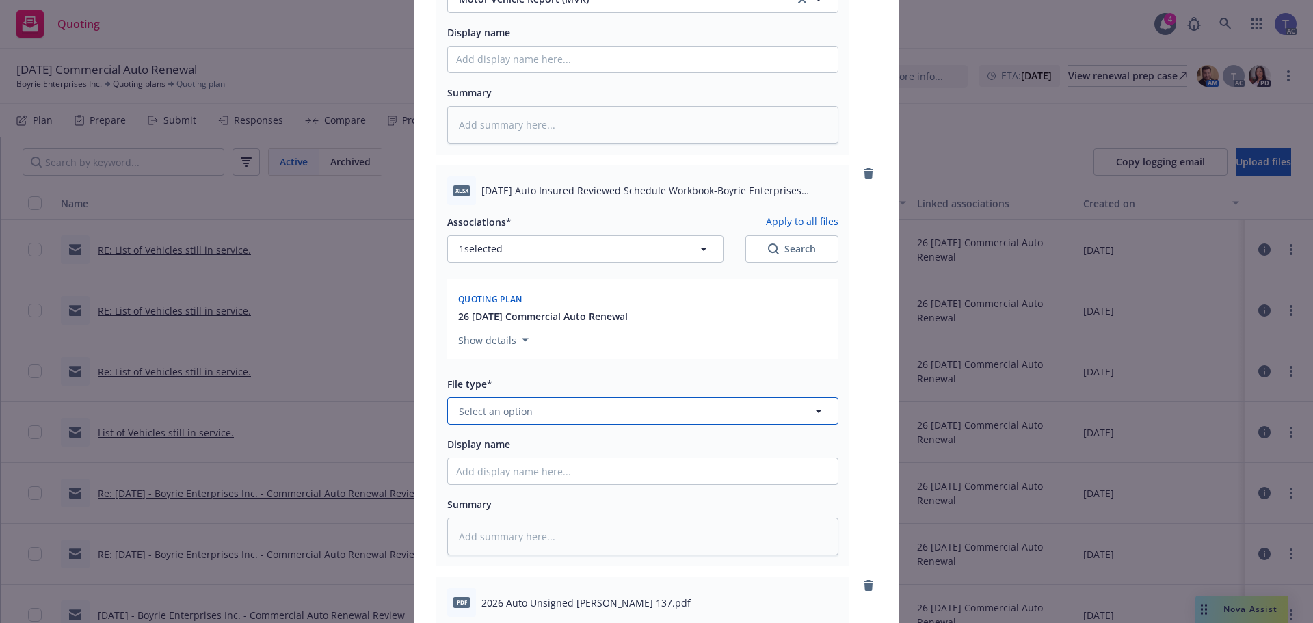
click at [569, 410] on button "Select an option" at bounding box center [642, 410] width 391 height 27
type input "update"
click at [569, 373] on div "Update from client" at bounding box center [642, 373] width 373 height 20
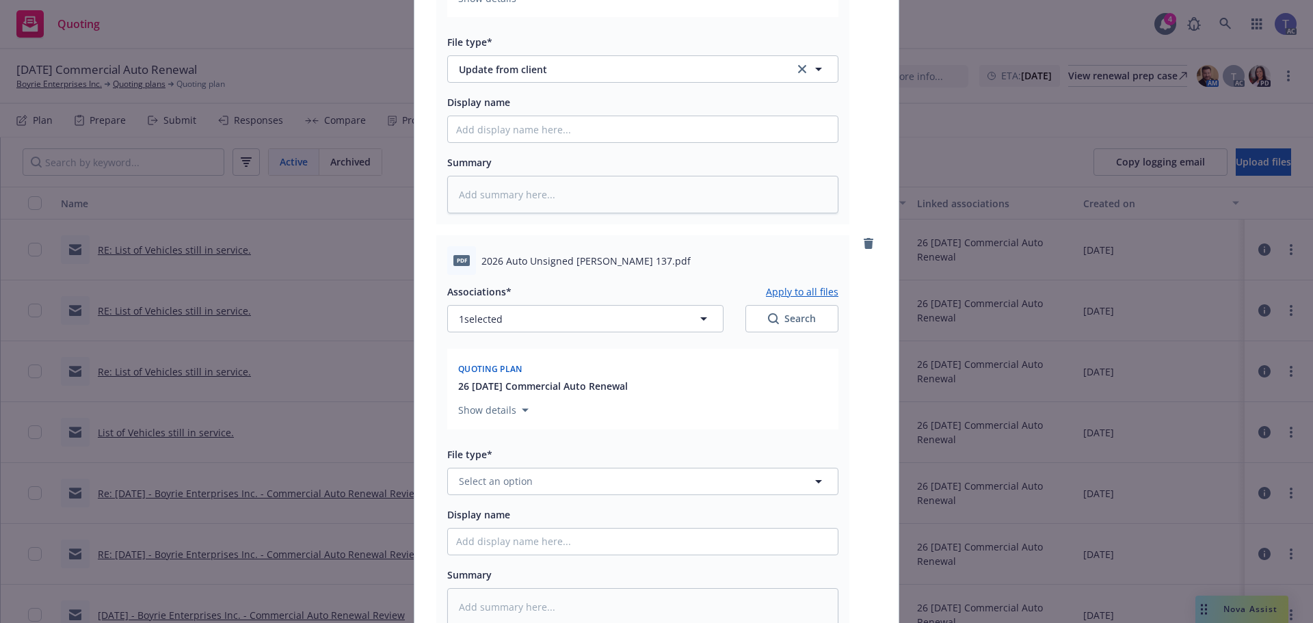
scroll to position [1709, 0]
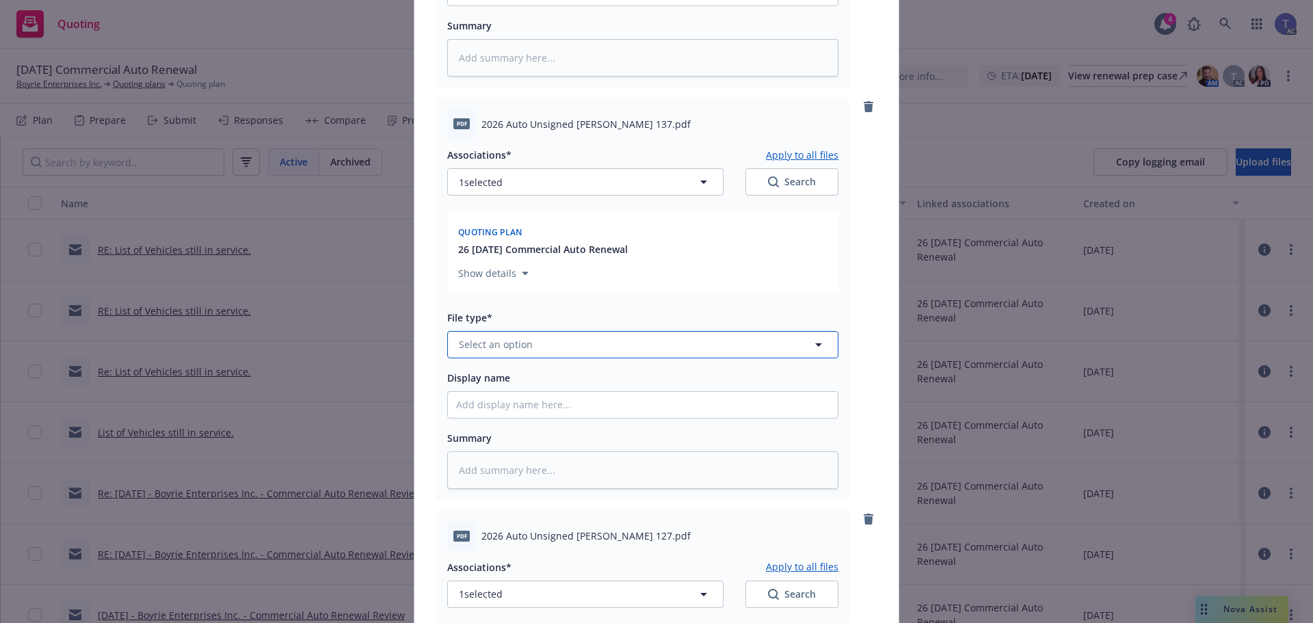
click at [568, 338] on button "Select an option" at bounding box center [642, 344] width 391 height 27
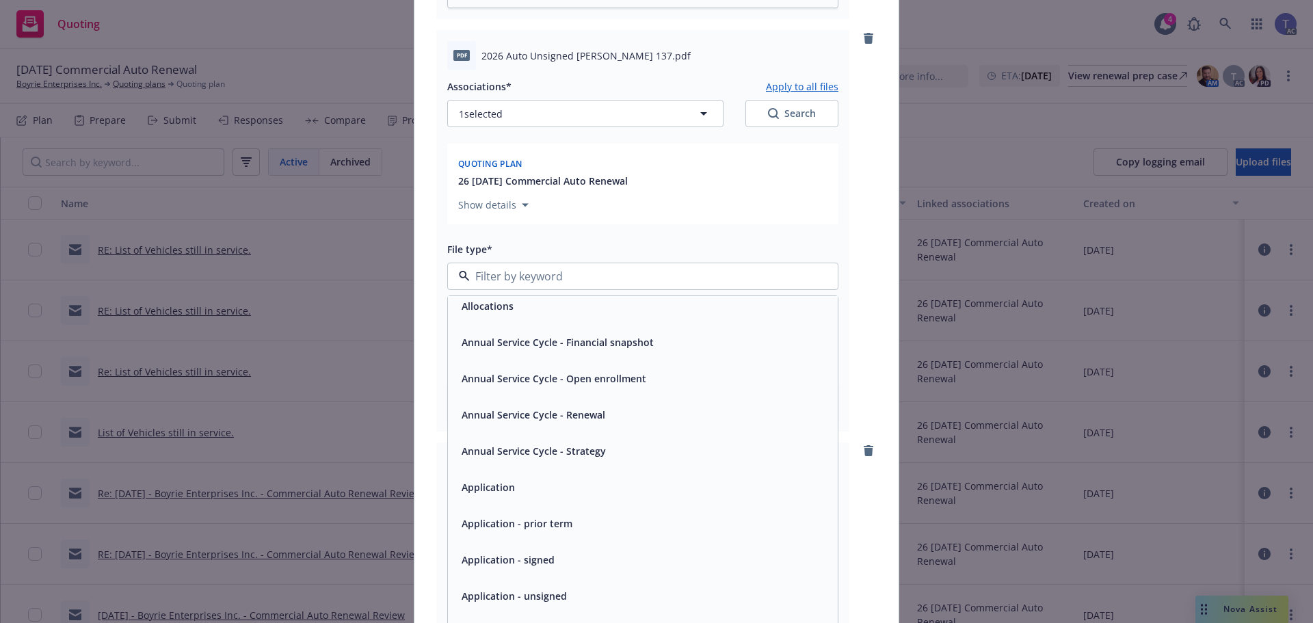
scroll to position [68, 0]
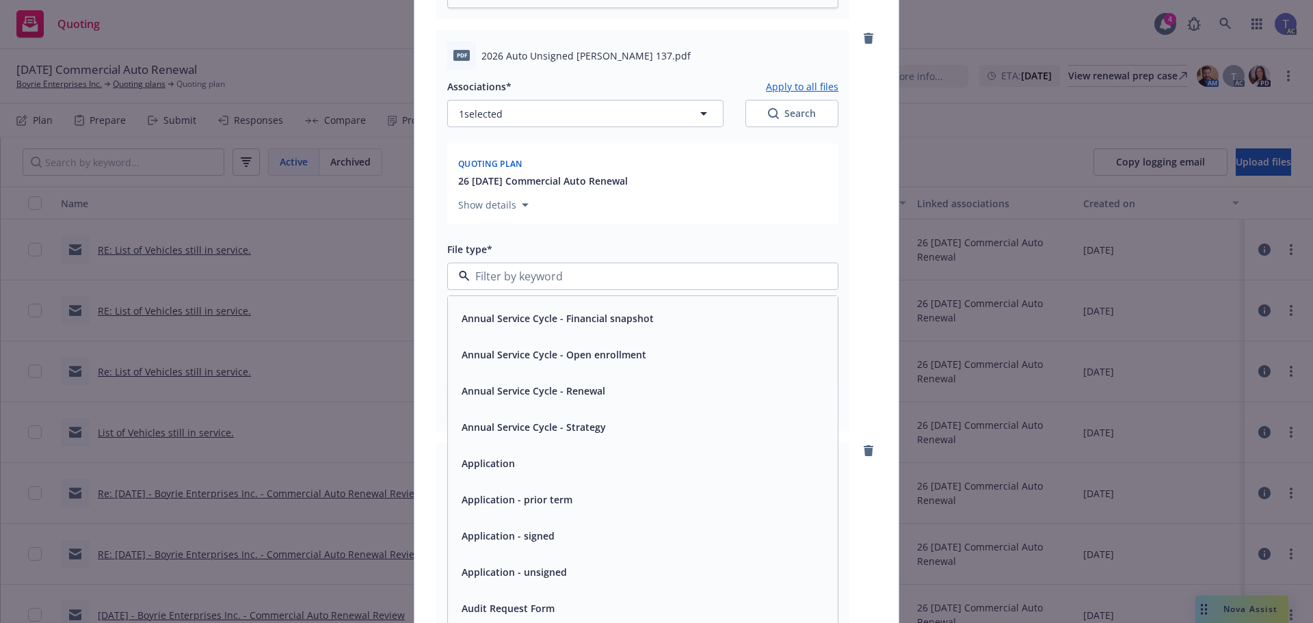
click at [537, 568] on span "Application - unsigned" at bounding box center [513, 572] width 105 height 14
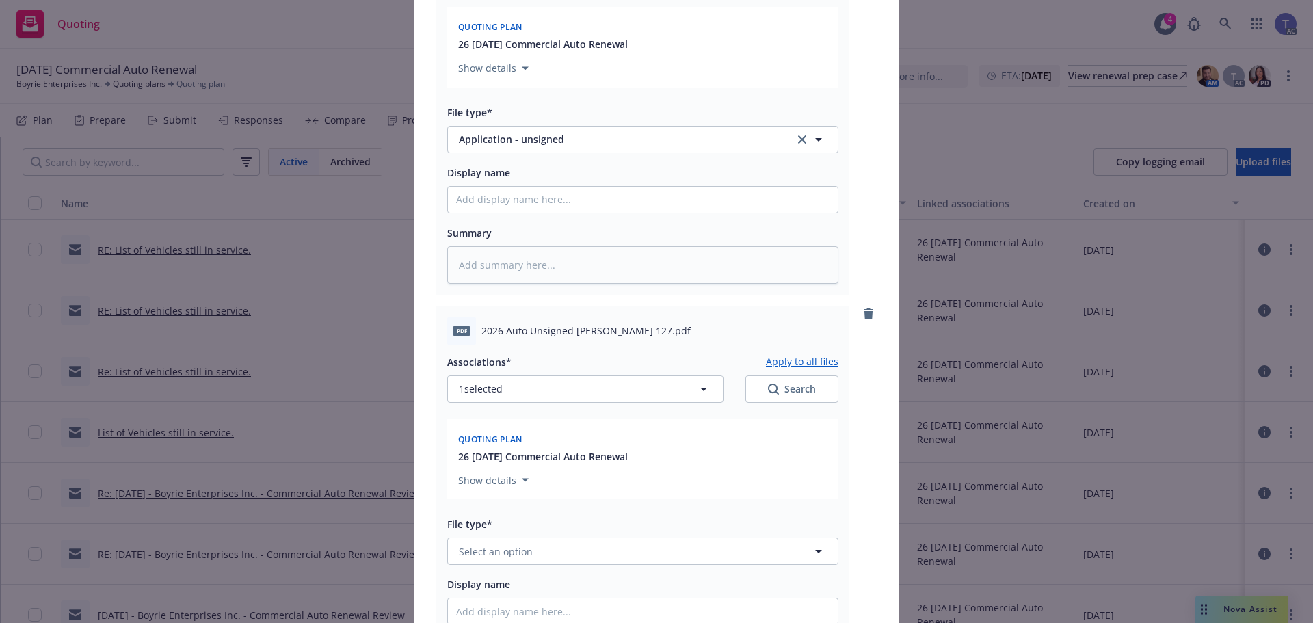
scroll to position [1983, 0]
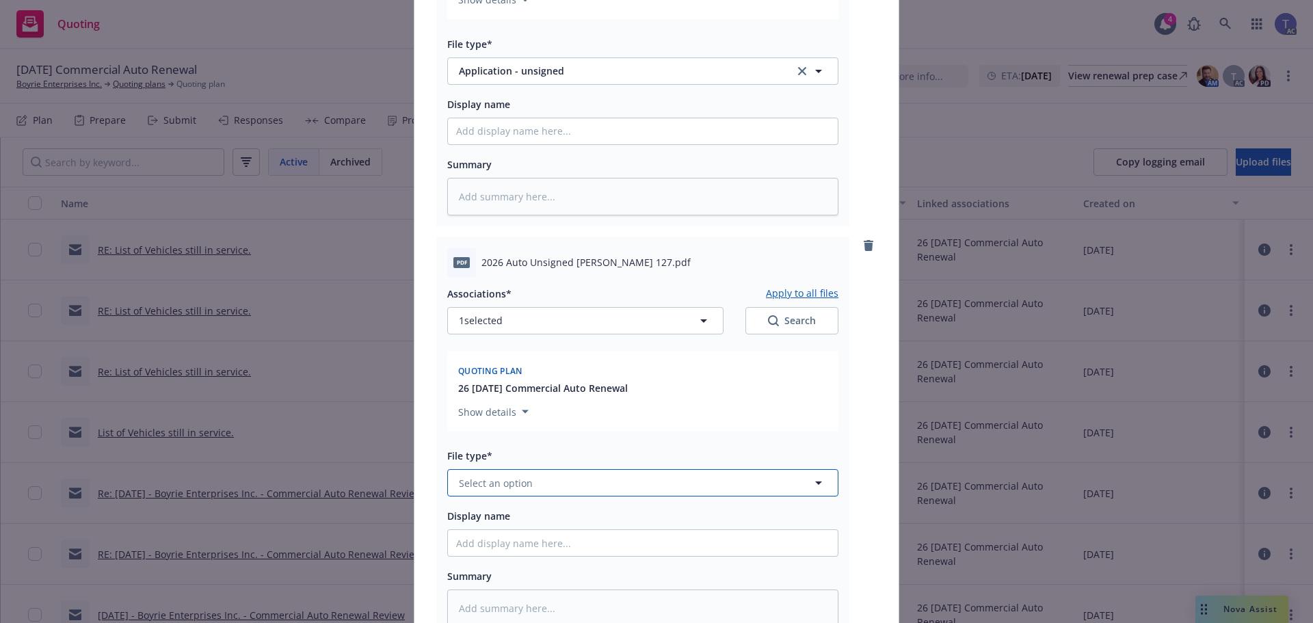
click at [540, 486] on button "Select an option" at bounding box center [642, 482] width 391 height 27
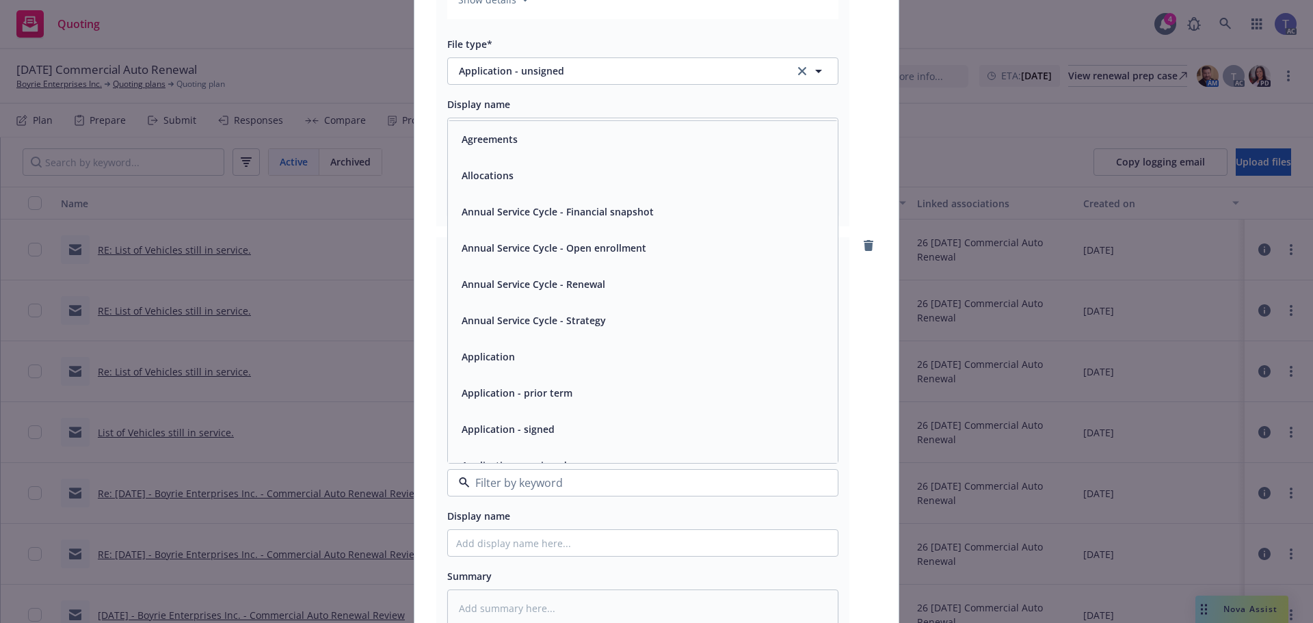
scroll to position [68, 0]
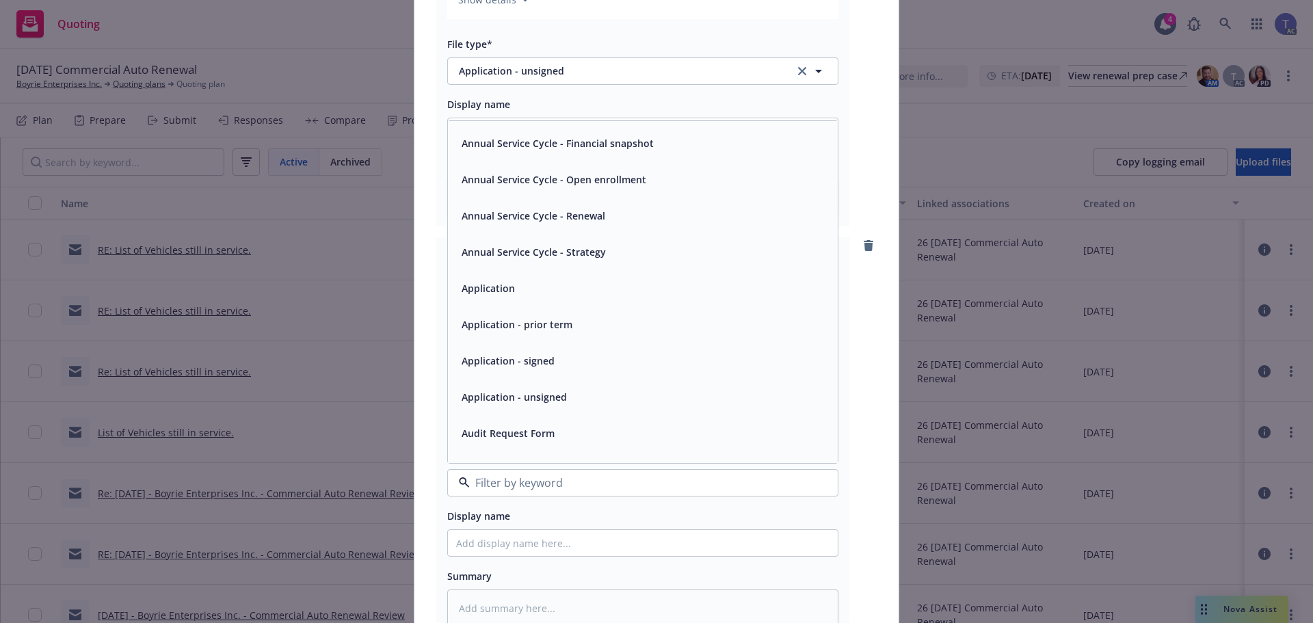
click at [557, 401] on span "Application - unsigned" at bounding box center [513, 397] width 105 height 14
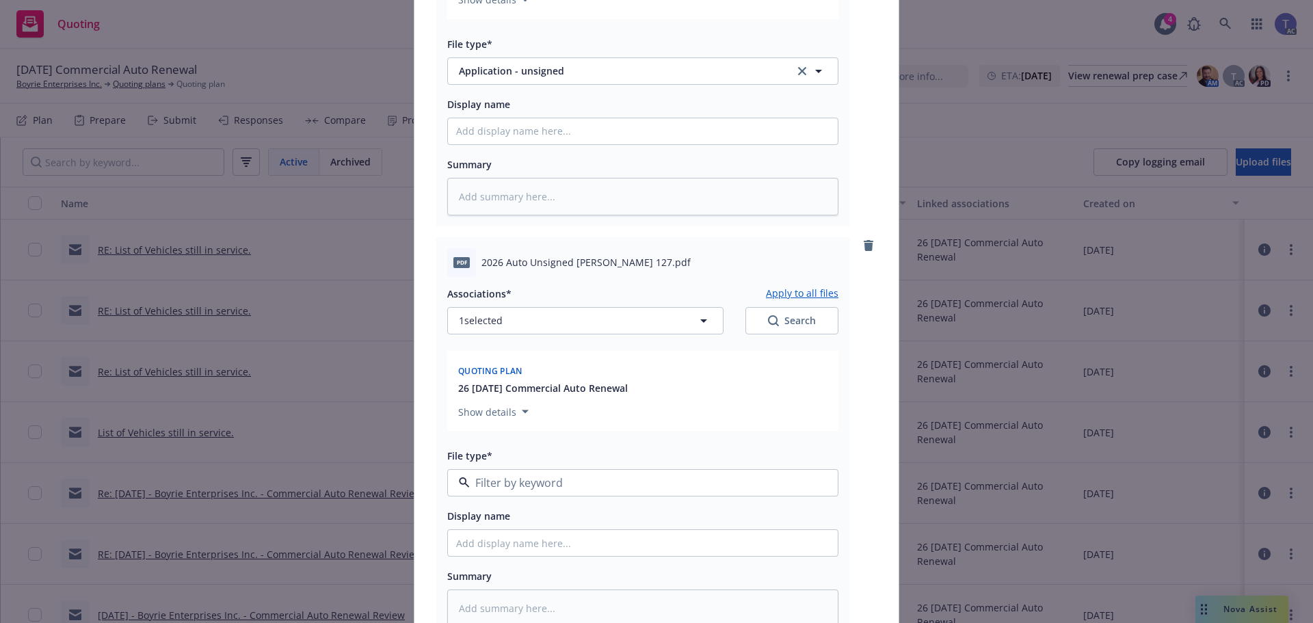
type textarea "x"
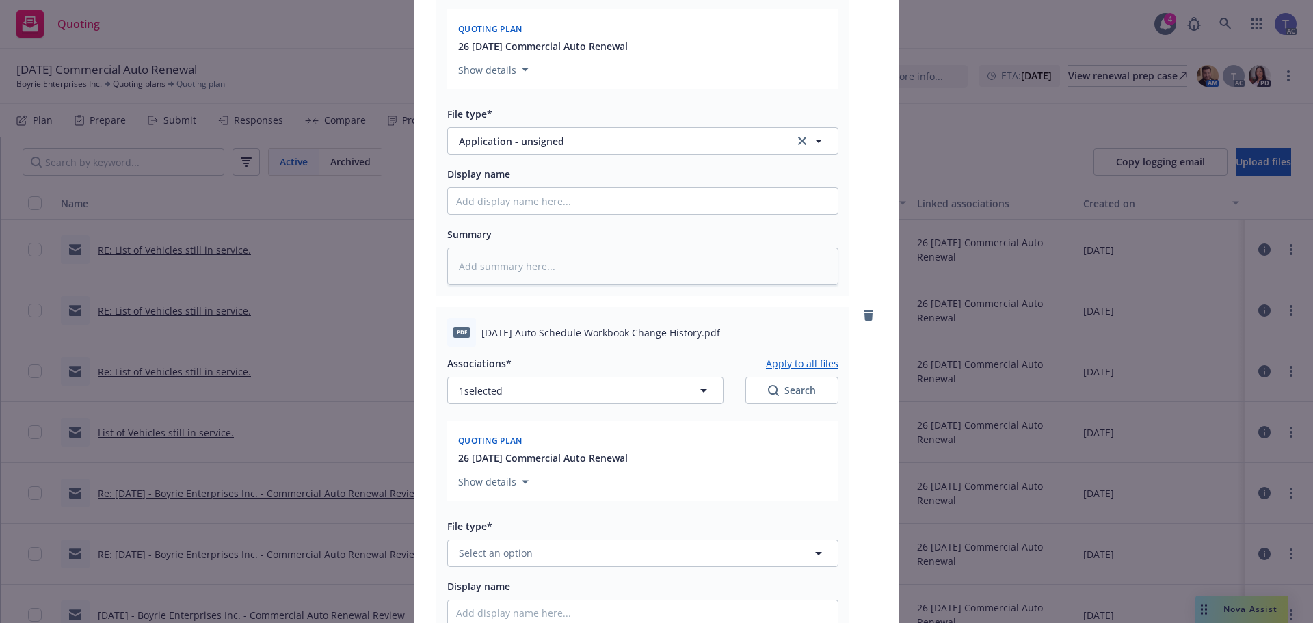
scroll to position [2393, 0]
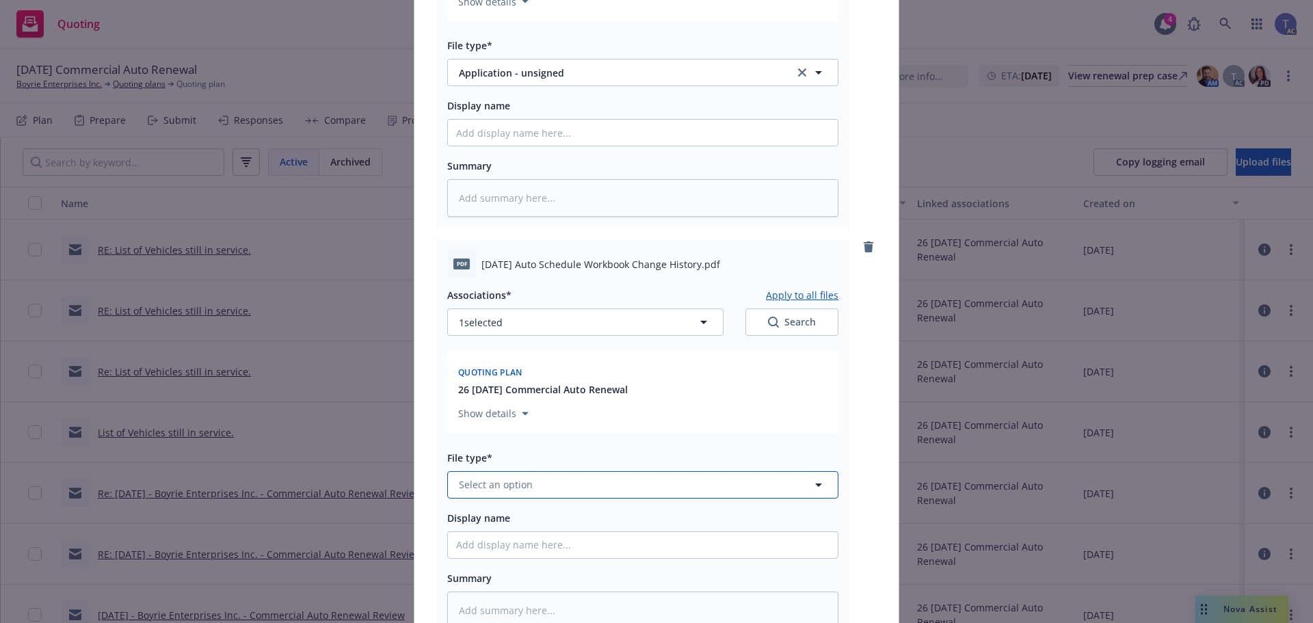
click at [560, 488] on button "Select an option" at bounding box center [642, 484] width 391 height 27
type input "update"
click at [550, 446] on div "Update from client" at bounding box center [642, 447] width 373 height 20
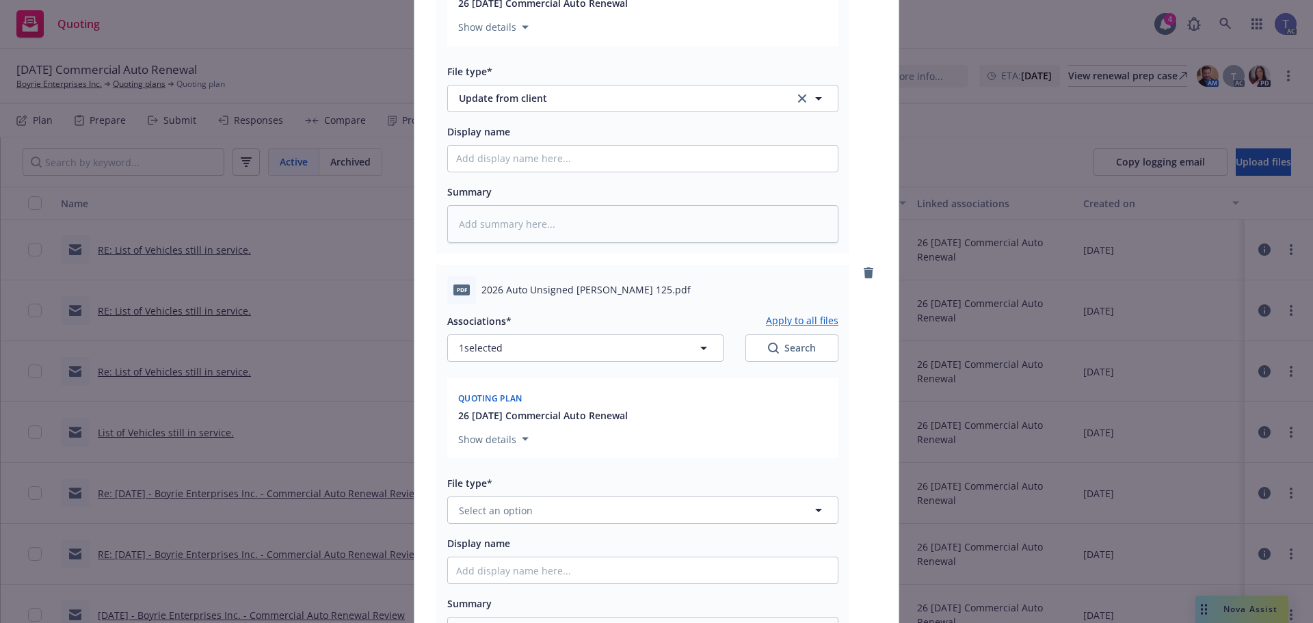
scroll to position [2803, 0]
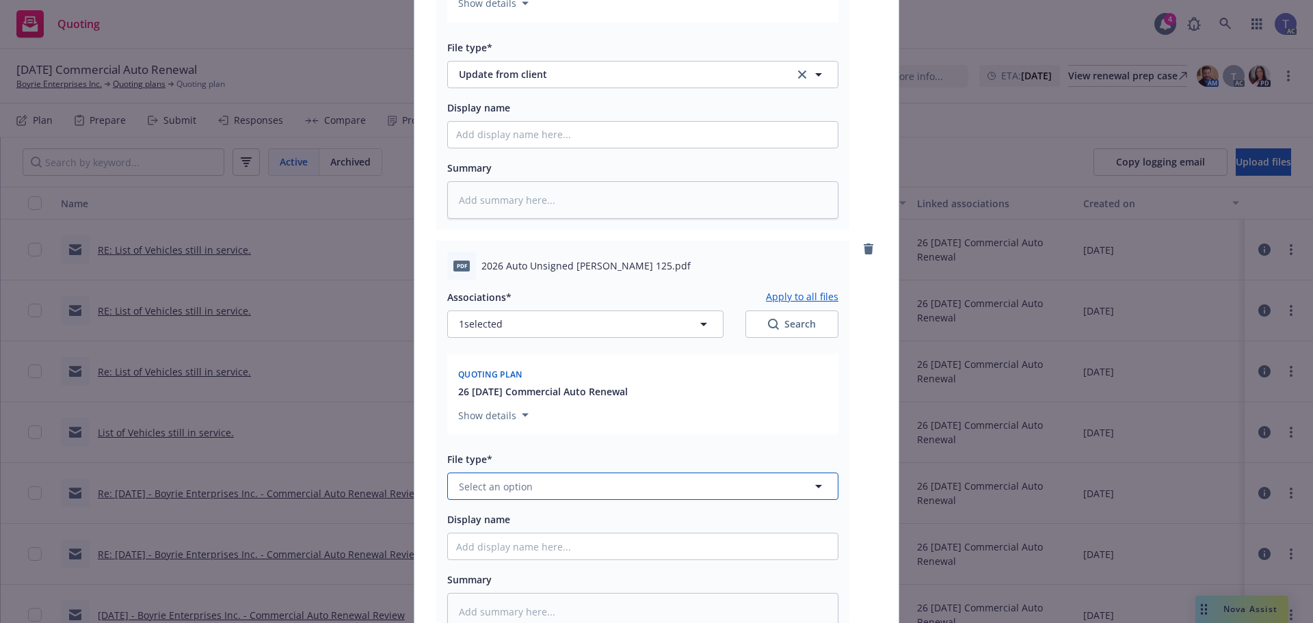
click at [570, 494] on button "Select an option" at bounding box center [642, 485] width 391 height 27
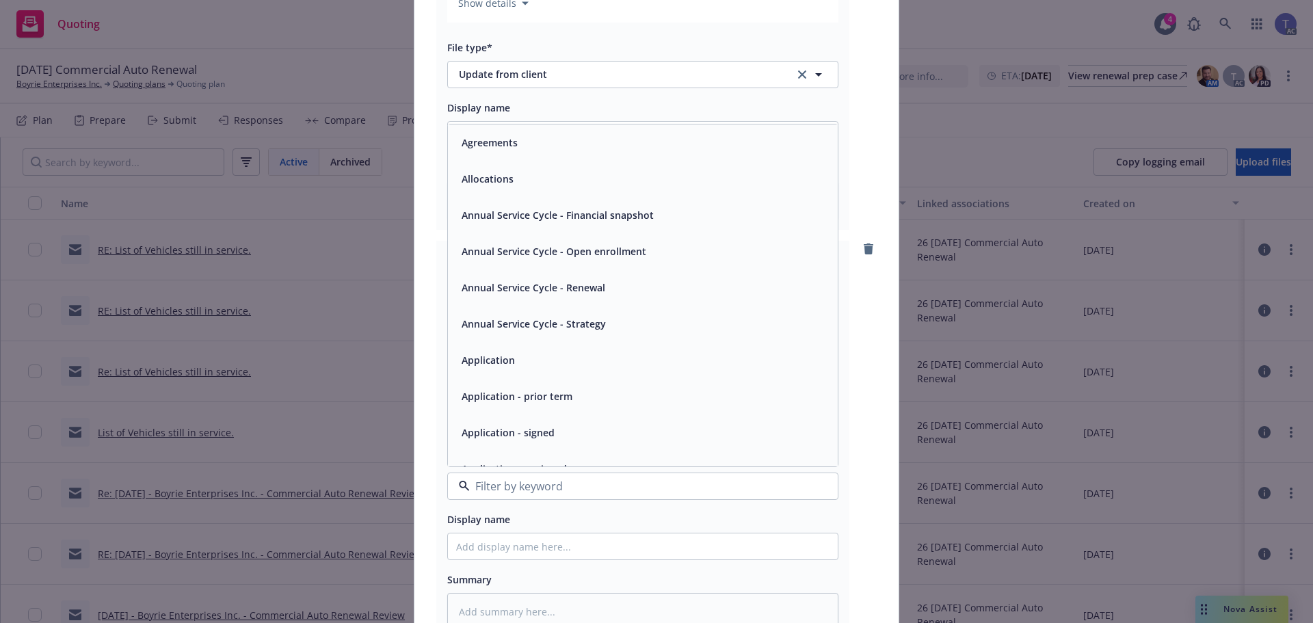
scroll to position [68, 0]
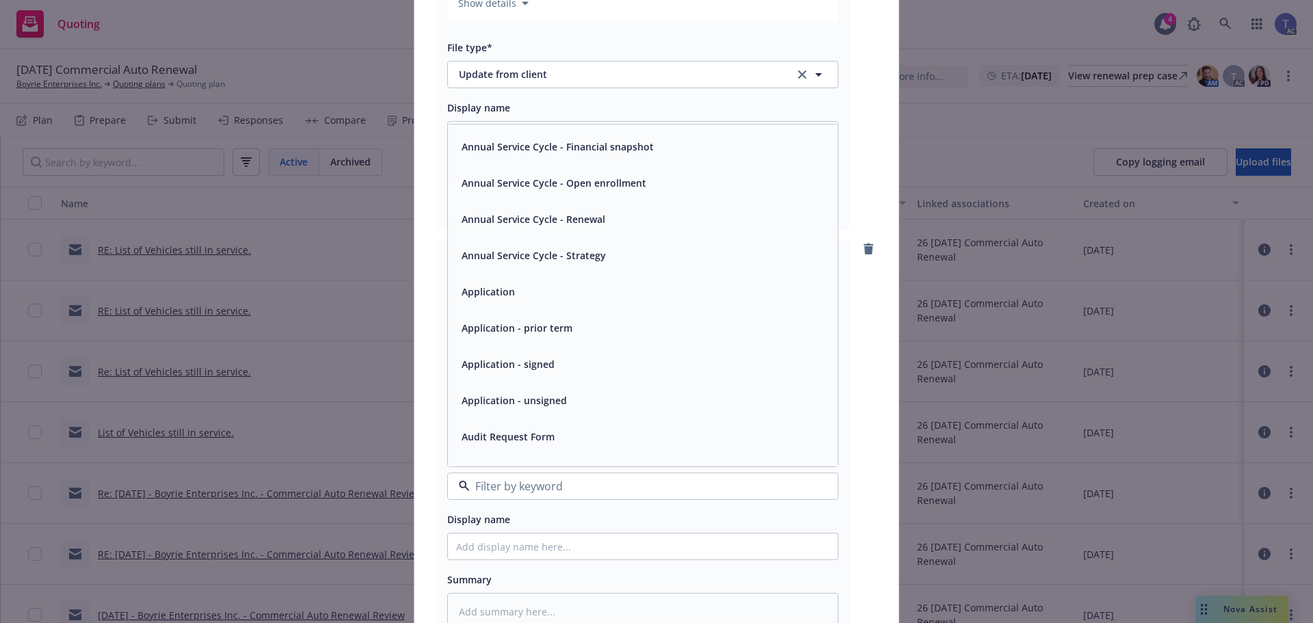
click at [552, 408] on div "Application - unsigned" at bounding box center [512, 400] width 113 height 20
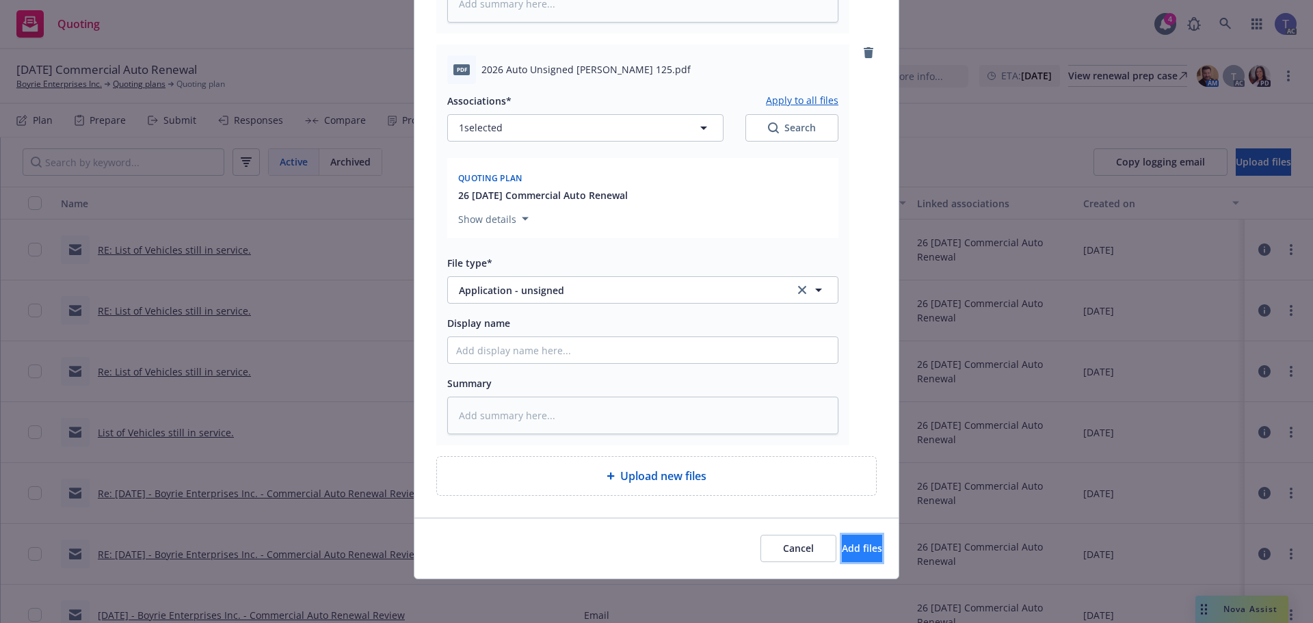
click at [842, 542] on span "Add files" at bounding box center [862, 547] width 40 height 13
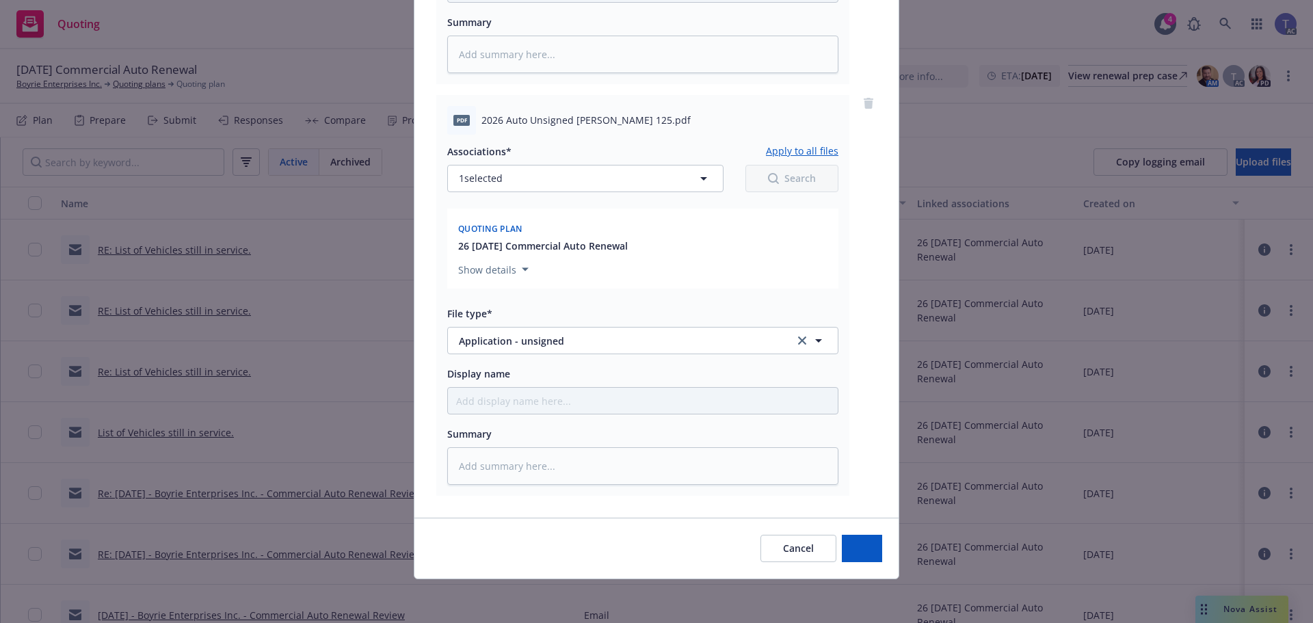
scroll to position [2949, 0]
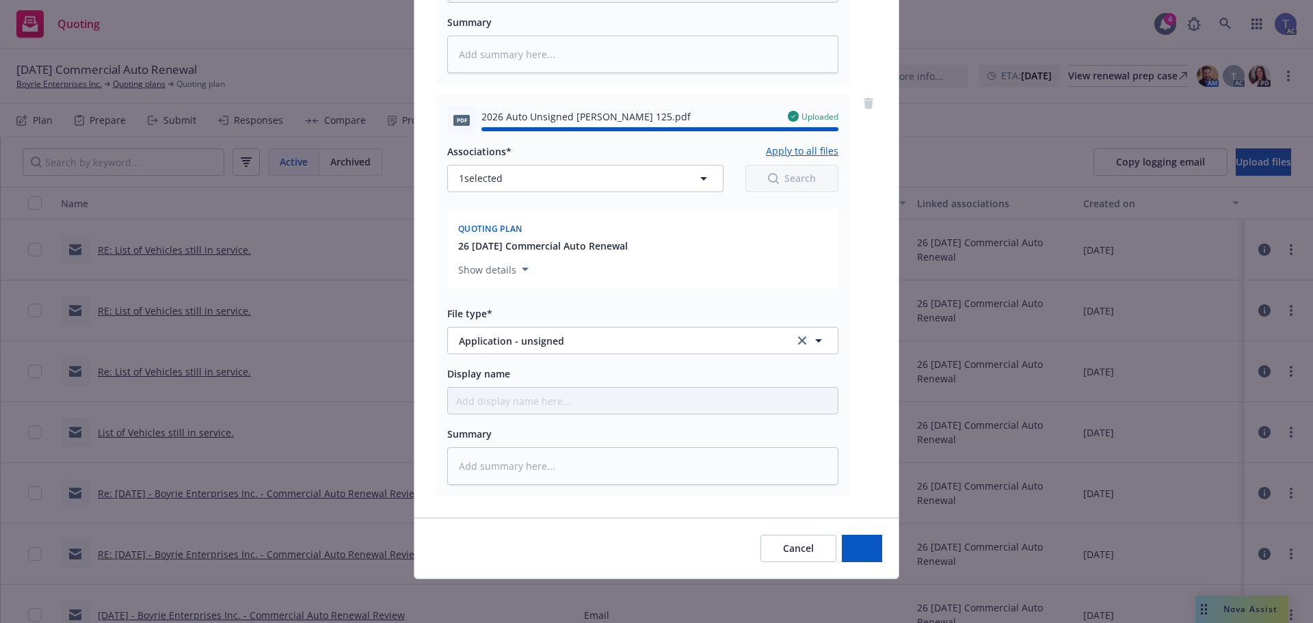
type textarea "x"
